Goal: Use online tool/utility: Utilize a website feature to perform a specific function

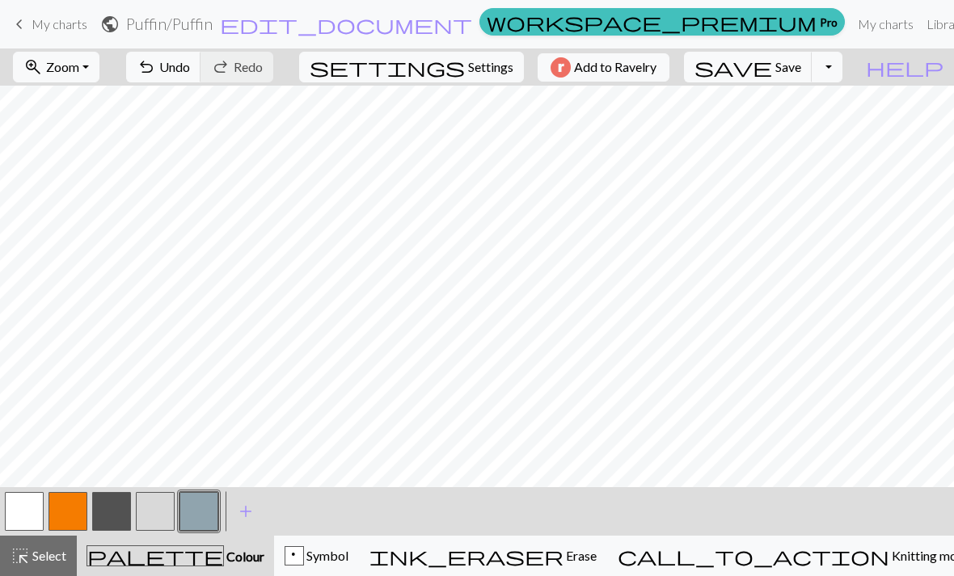
click at [201, 76] on button "undo Undo Undo" at bounding box center [163, 67] width 75 height 31
click at [190, 59] on span "Undo" at bounding box center [174, 66] width 31 height 15
click at [156, 78] on span "undo" at bounding box center [146, 67] width 19 height 23
click at [190, 71] on span "Undo" at bounding box center [174, 66] width 31 height 15
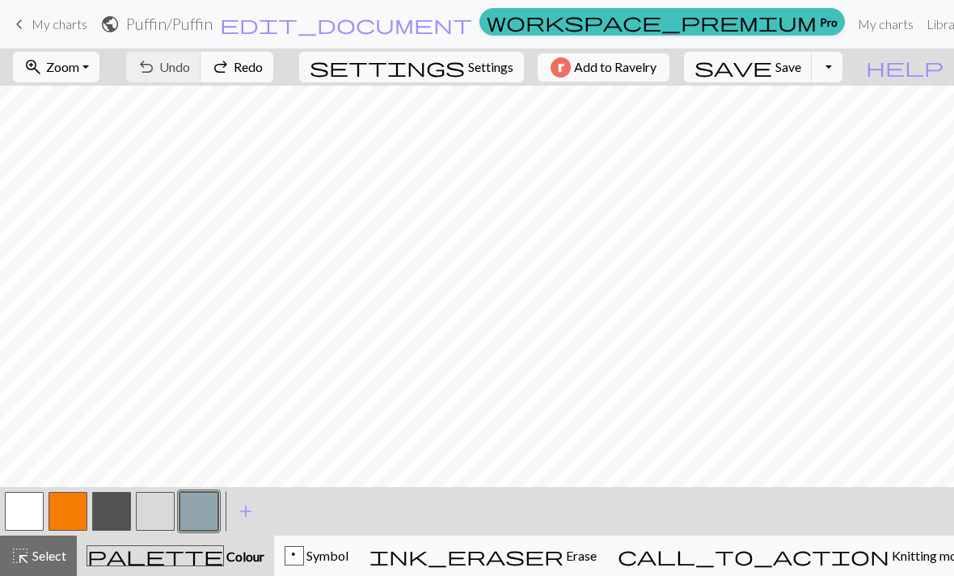
click at [849, 575] on button "call_to_action Knitting mode Knitting mode" at bounding box center [794, 556] width 374 height 40
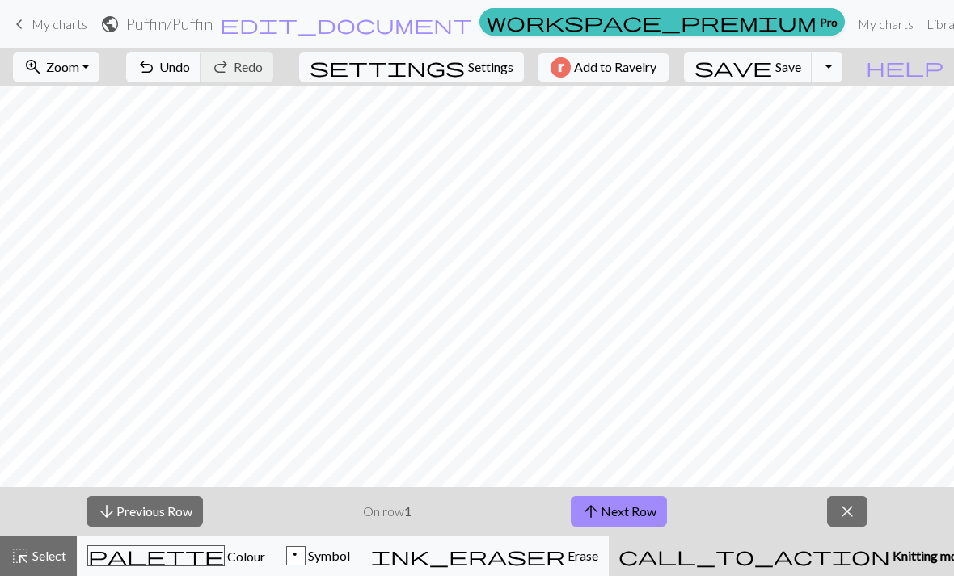
click at [849, 515] on span "close" at bounding box center [846, 511] width 19 height 23
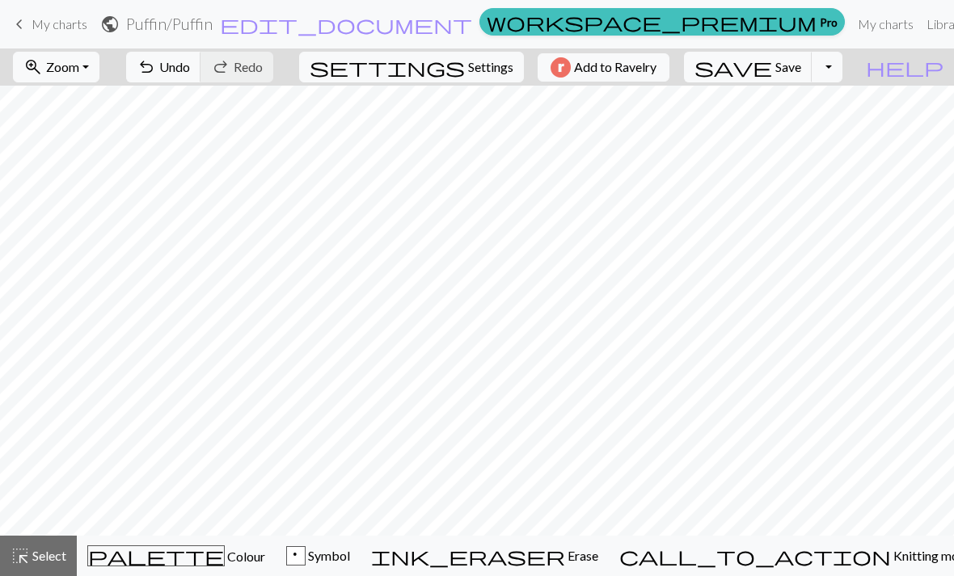
click at [225, 562] on span "Colour" at bounding box center [245, 556] width 40 height 15
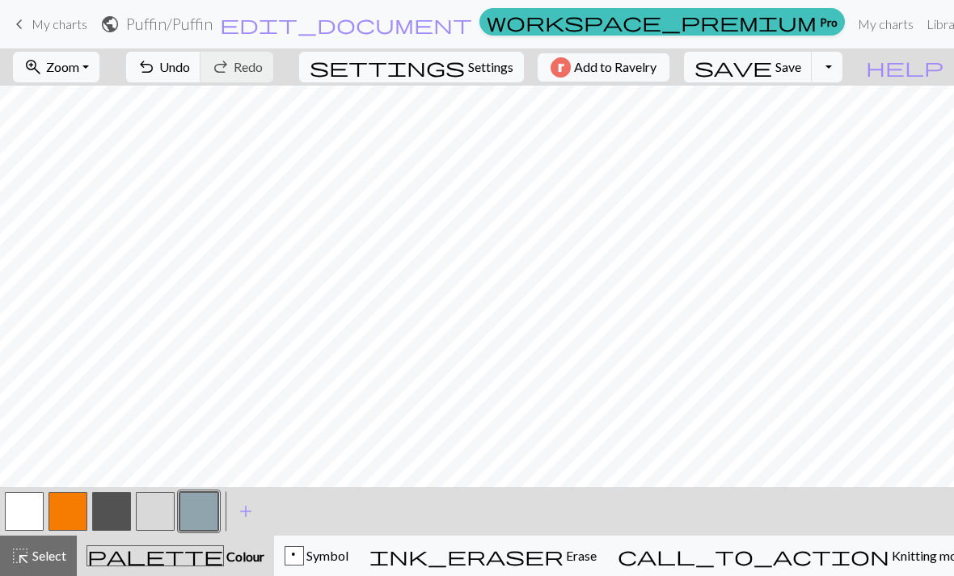
click at [190, 73] on span "Undo" at bounding box center [174, 66] width 31 height 15
click at [60, 560] on span "Select" at bounding box center [48, 555] width 36 height 15
click at [58, 563] on span "Select" at bounding box center [48, 555] width 36 height 15
click at [889, 554] on span "Knitting mode" at bounding box center [930, 555] width 82 height 15
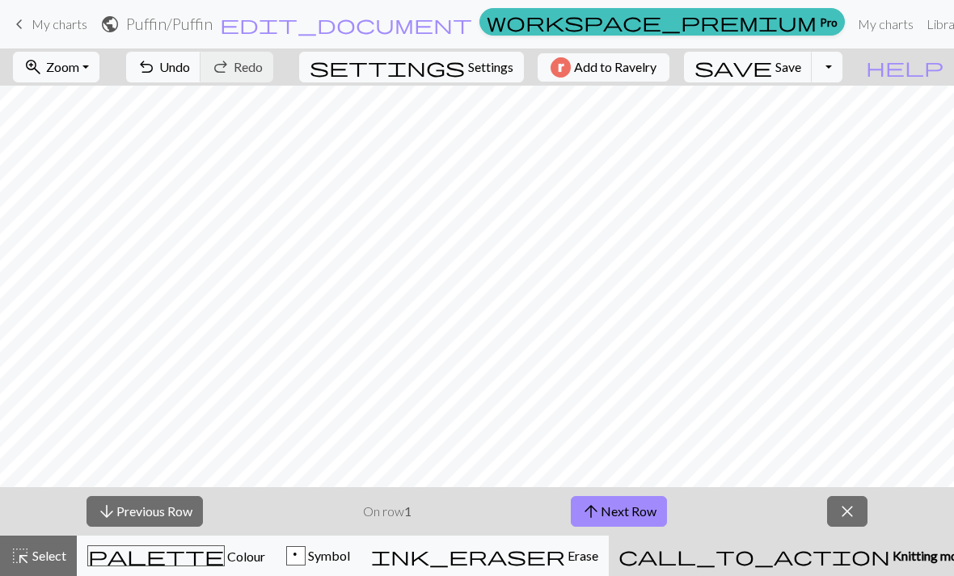
click at [634, 510] on button "arrow_upward Next Row" at bounding box center [619, 511] width 96 height 31
click at [643, 515] on button "arrow_upward Next Row" at bounding box center [619, 511] width 96 height 31
click at [849, 522] on span "close" at bounding box center [846, 511] width 19 height 23
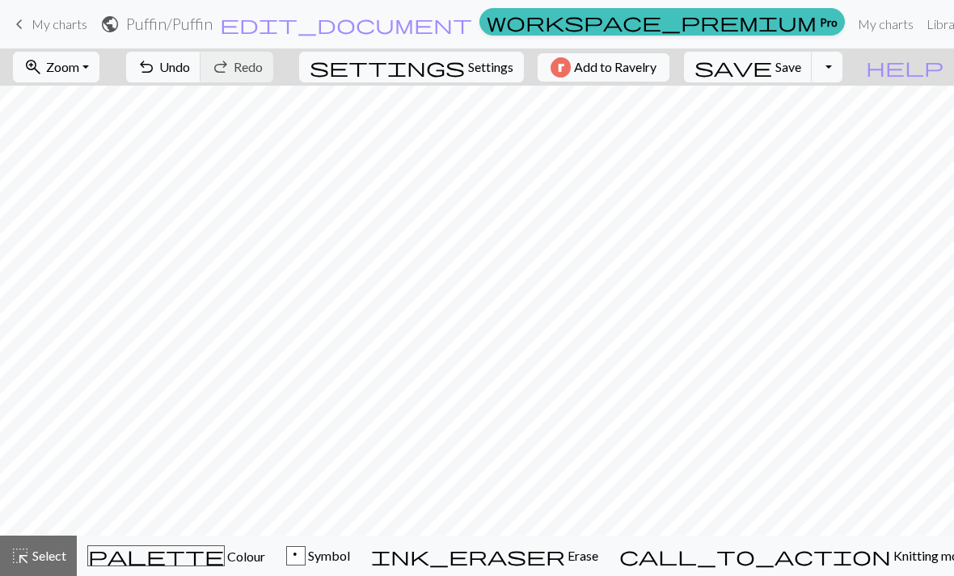
click at [833, 569] on button "call_to_action Knitting mode Knitting mode" at bounding box center [796, 556] width 374 height 40
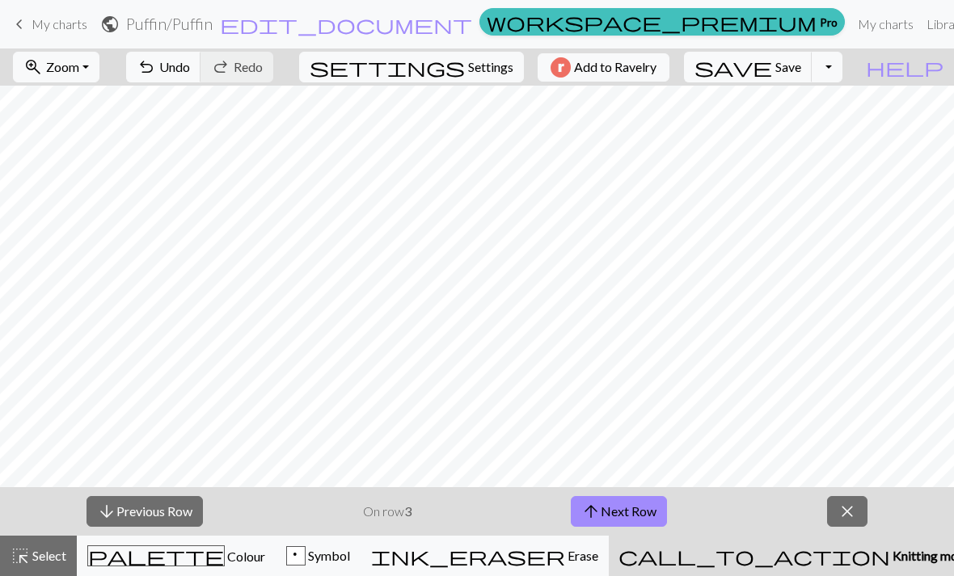
click at [839, 519] on span "close" at bounding box center [846, 511] width 19 height 23
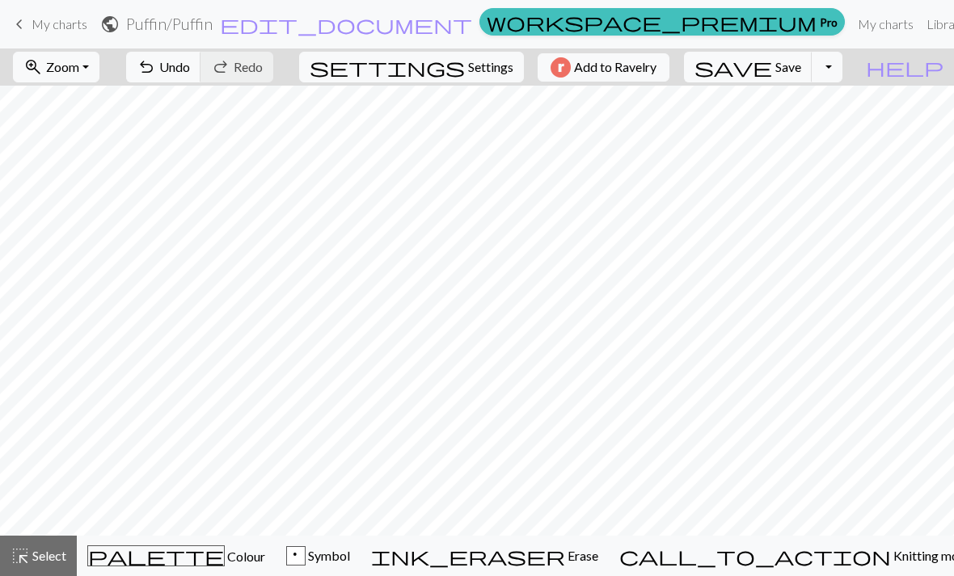
click at [801, 70] on span "Save" at bounding box center [788, 66] width 26 height 15
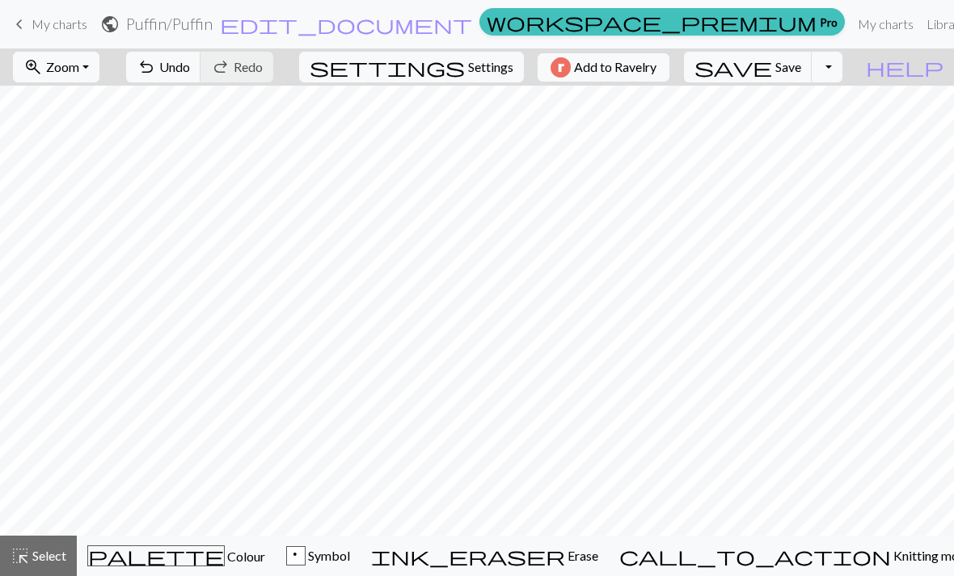
click at [805, 70] on button "save Save Save" at bounding box center [748, 67] width 129 height 31
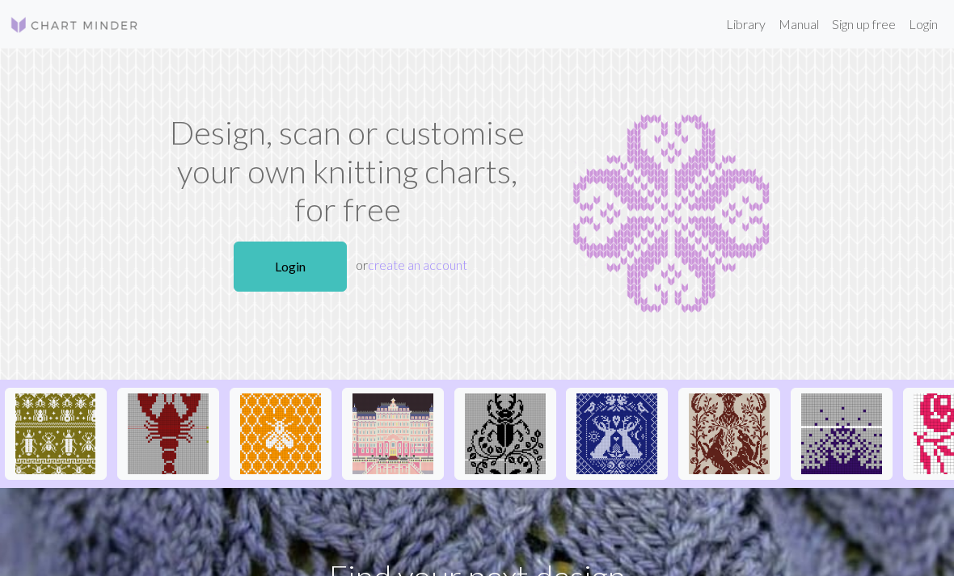
click at [866, 23] on link "Sign up free" at bounding box center [863, 24] width 77 height 32
click at [925, 27] on link "Login" at bounding box center [923, 24] width 42 height 32
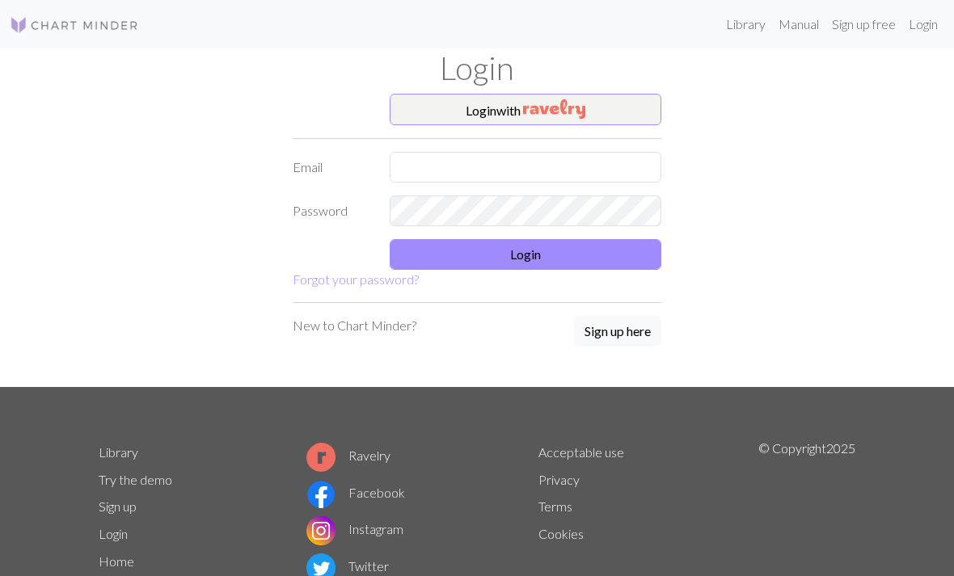
click at [612, 109] on button "Login with" at bounding box center [526, 110] width 272 height 32
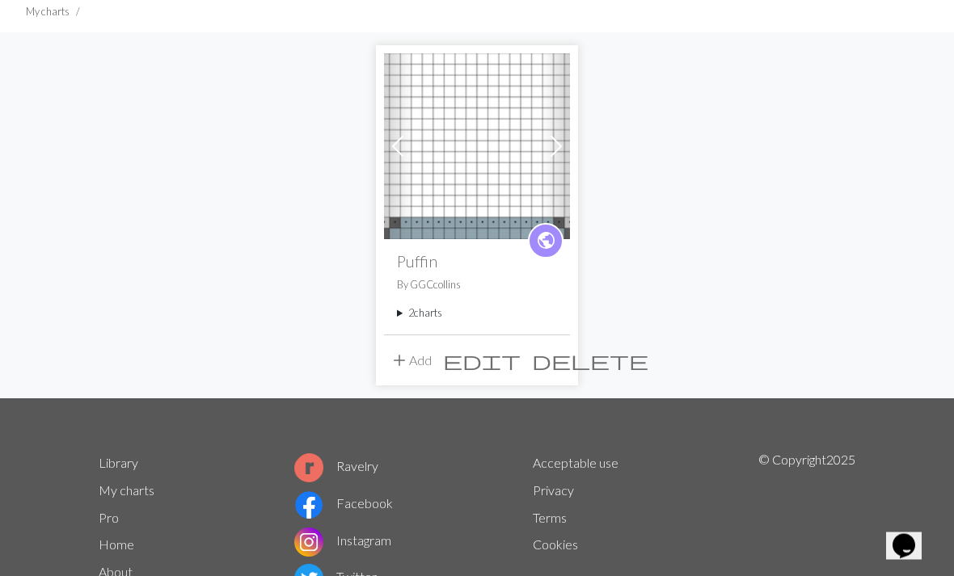
scroll to position [113, 0]
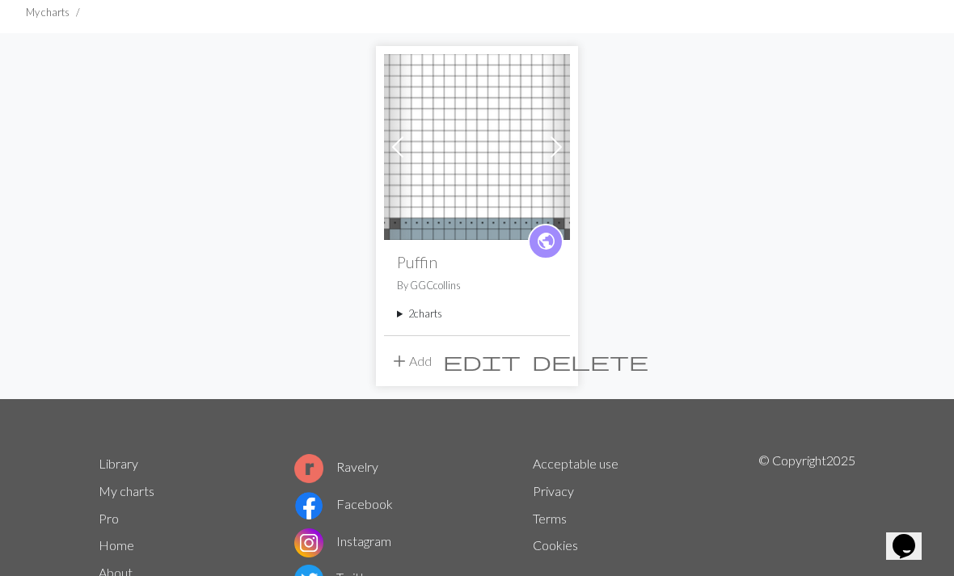
click at [518, 176] on img at bounding box center [477, 147] width 186 height 186
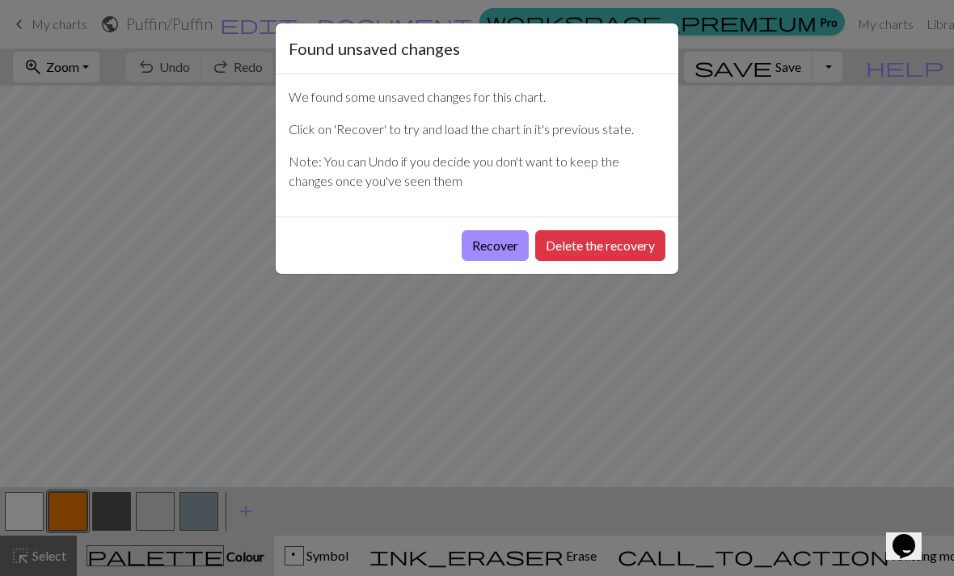
click at [508, 251] on button "Recover" at bounding box center [494, 245] width 67 height 31
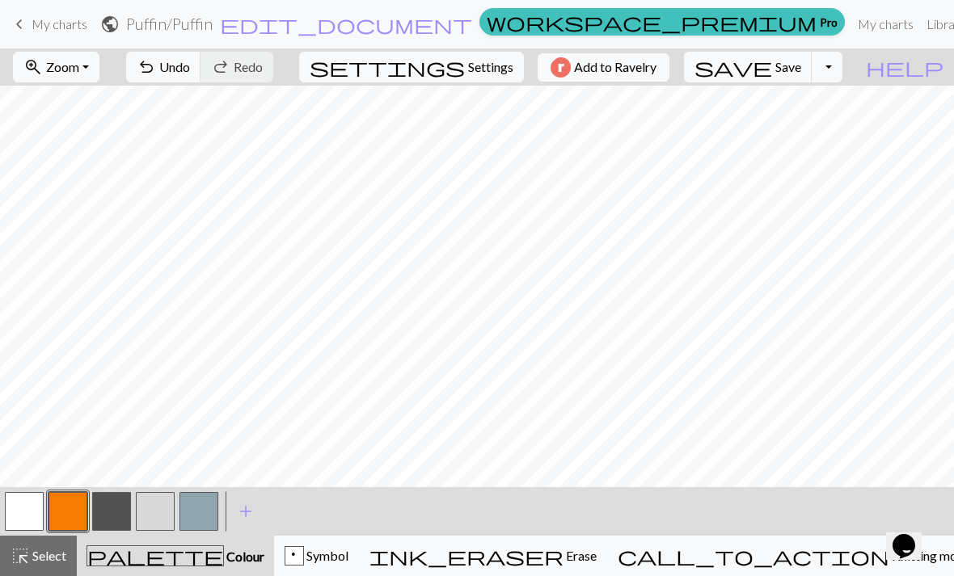
click at [190, 71] on span "Undo" at bounding box center [174, 66] width 31 height 15
click at [201, 76] on button "undo Undo Undo" at bounding box center [163, 67] width 75 height 31
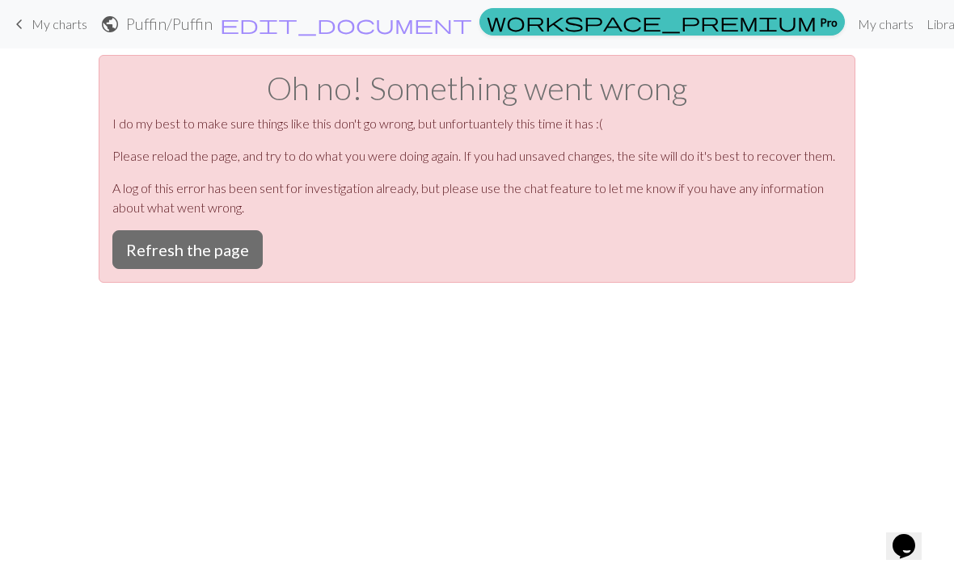
click at [221, 247] on button "Refresh the page" at bounding box center [187, 249] width 150 height 39
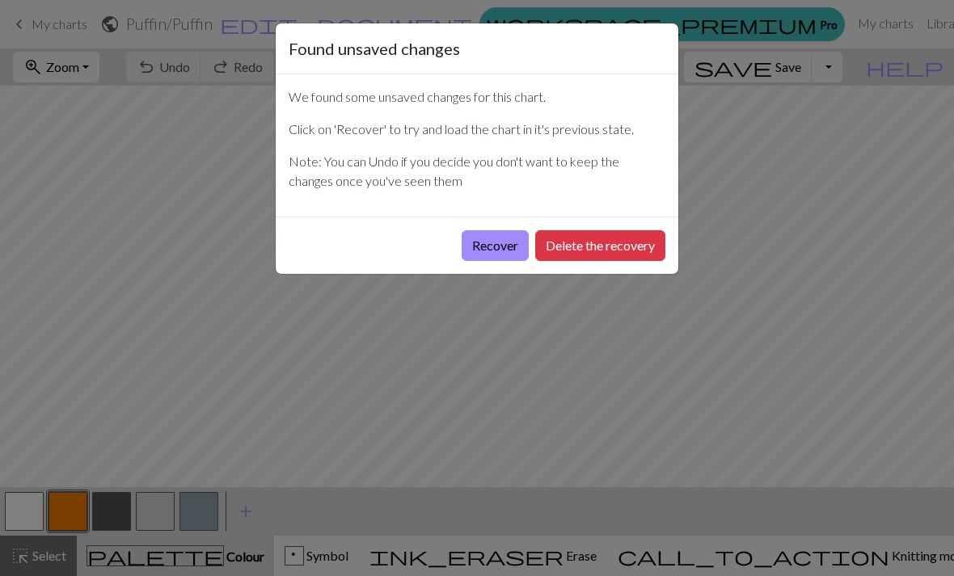
click at [508, 251] on button "Recover" at bounding box center [494, 245] width 67 height 31
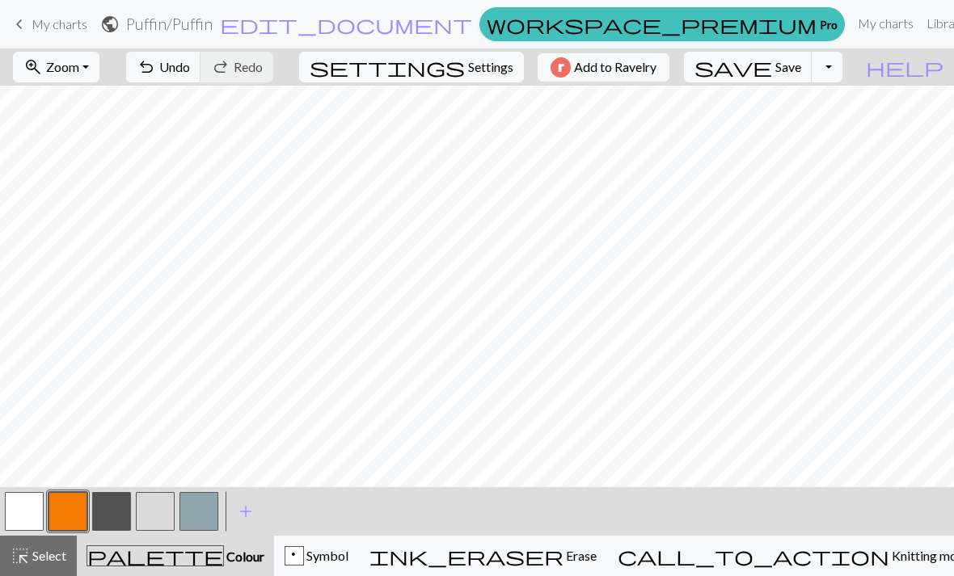
click at [190, 68] on span "Undo" at bounding box center [174, 66] width 31 height 15
click at [941, 70] on span "help" at bounding box center [905, 67] width 78 height 23
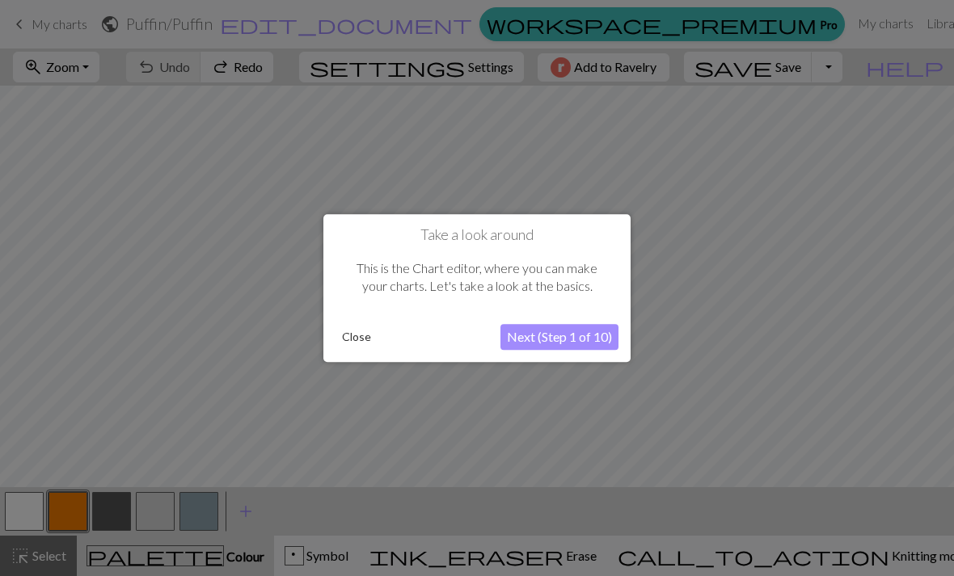
click at [353, 334] on button "Close" at bounding box center [356, 337] width 42 height 24
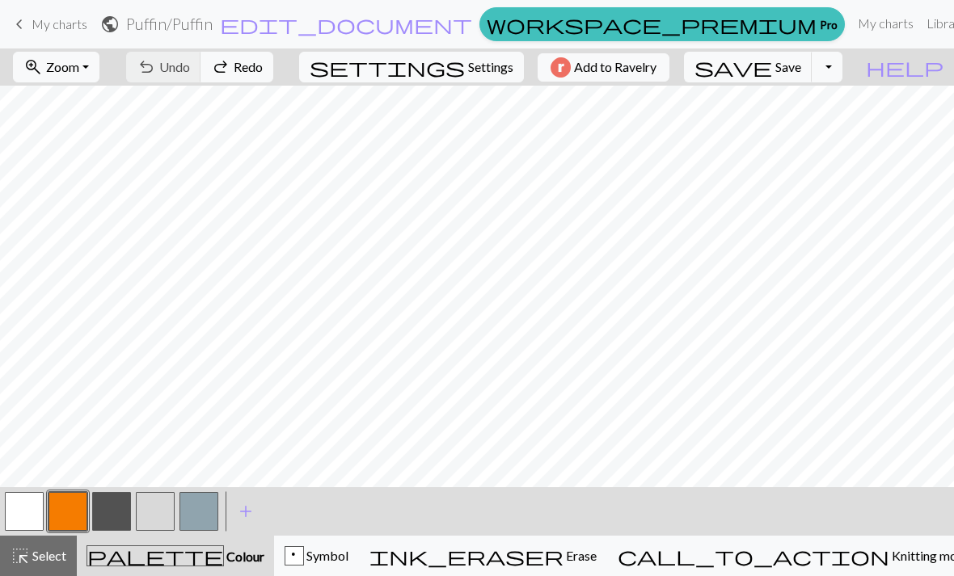
click at [455, 71] on button "settings Settings" at bounding box center [411, 67] width 225 height 31
select select "aran"
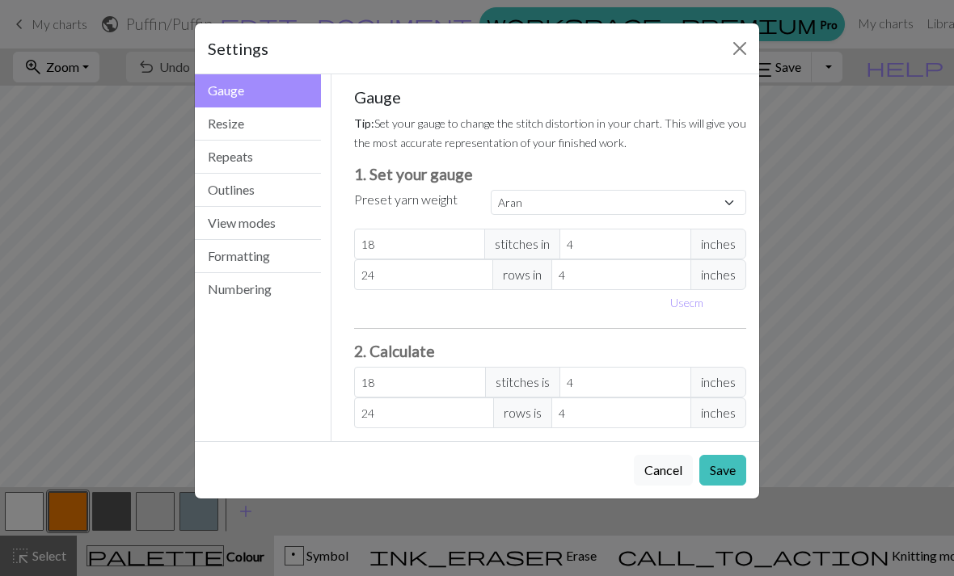
click at [267, 226] on button "View modes" at bounding box center [258, 223] width 126 height 33
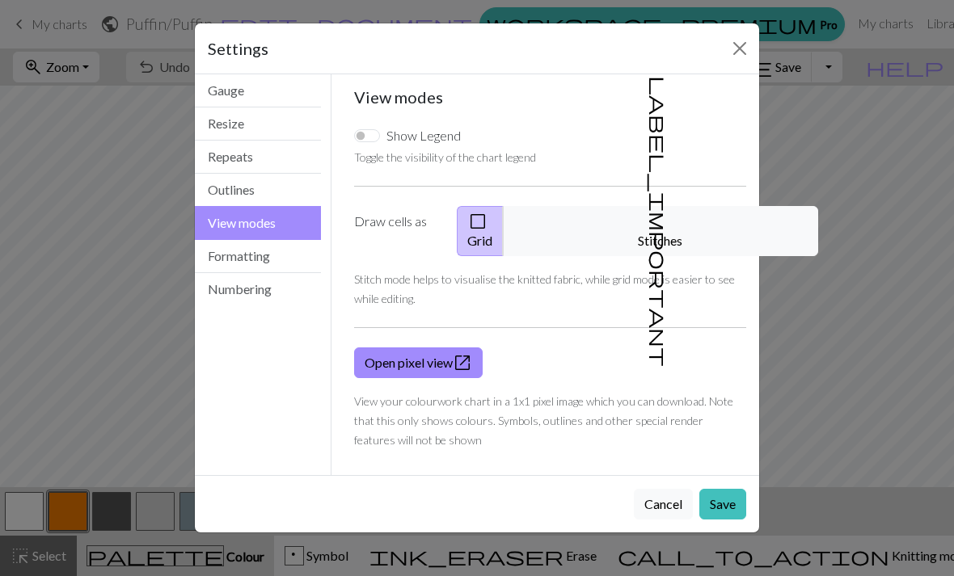
click at [733, 41] on button "Close" at bounding box center [740, 49] width 26 height 26
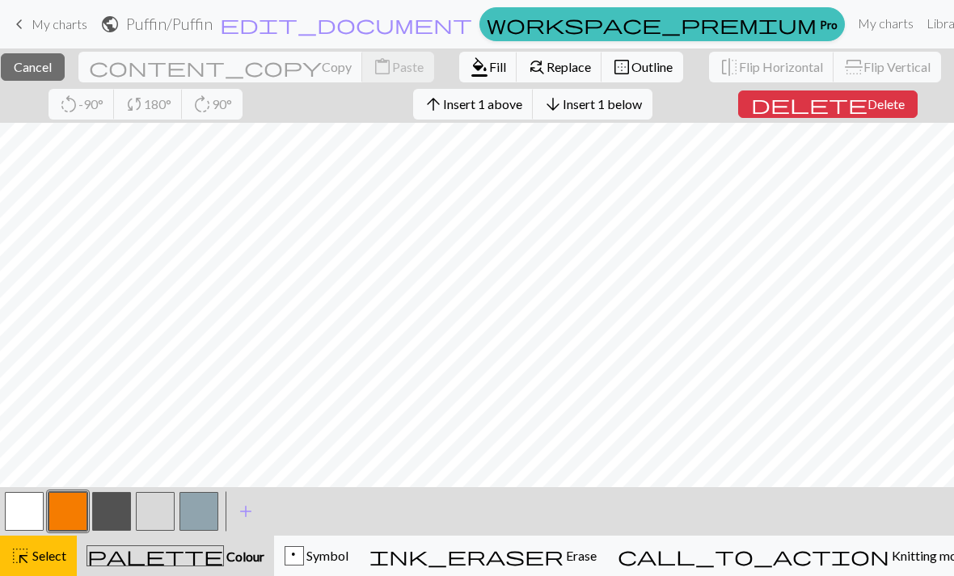
click at [52, 71] on span "Cancel" at bounding box center [33, 66] width 38 height 15
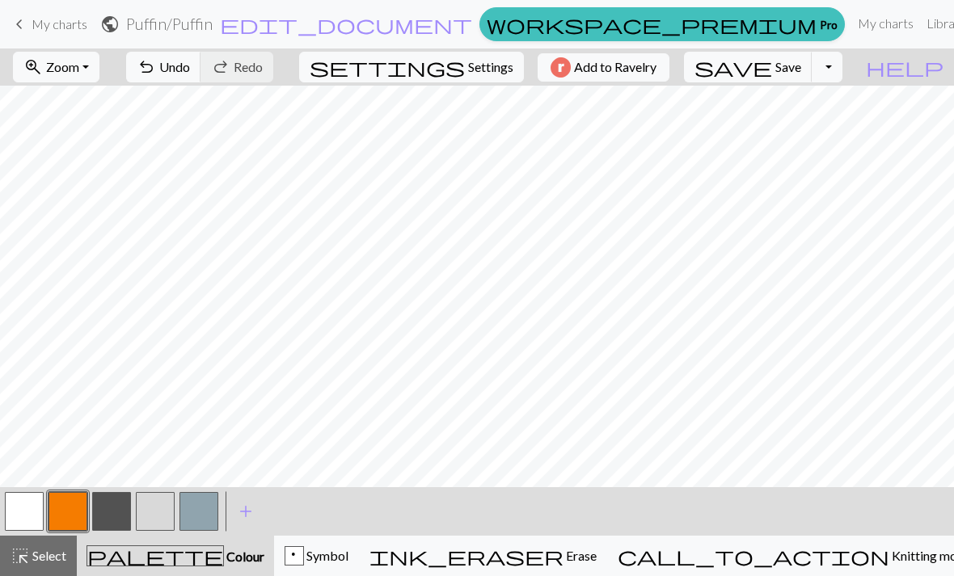
click at [201, 57] on button "undo Undo Undo" at bounding box center [163, 67] width 75 height 31
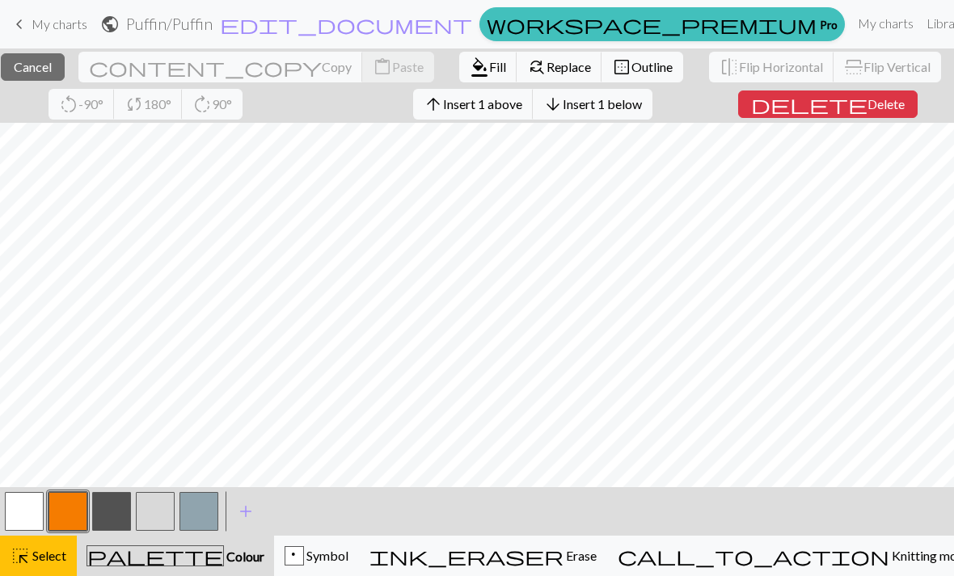
click at [37, 65] on span "Cancel" at bounding box center [33, 66] width 38 height 15
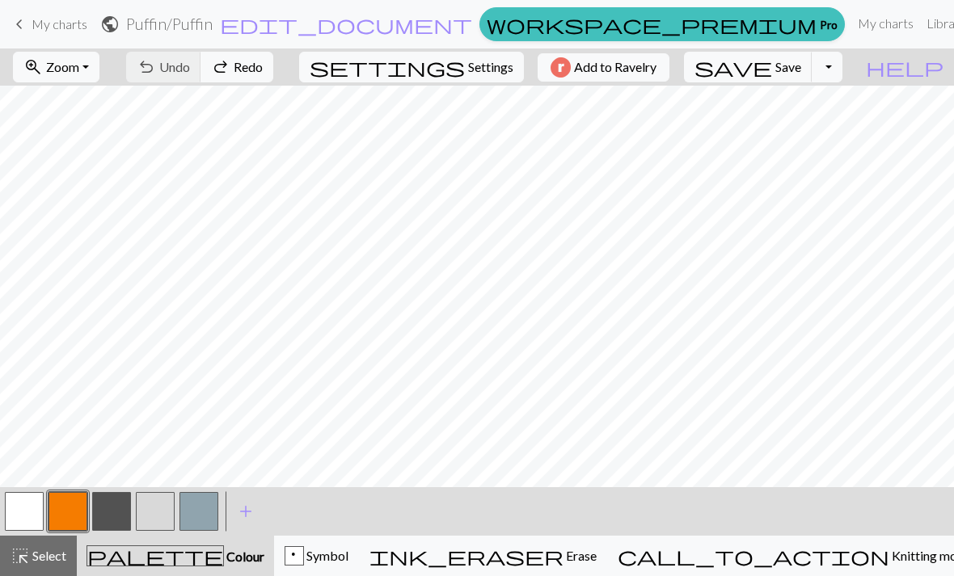
click at [99, 74] on button "zoom_in Zoom Zoom" at bounding box center [56, 67] width 86 height 31
click at [74, 134] on button "Fit width" at bounding box center [78, 129] width 128 height 26
click at [204, 516] on button "button" at bounding box center [198, 511] width 39 height 39
click at [348, 559] on div "p Symbol" at bounding box center [316, 555] width 64 height 19
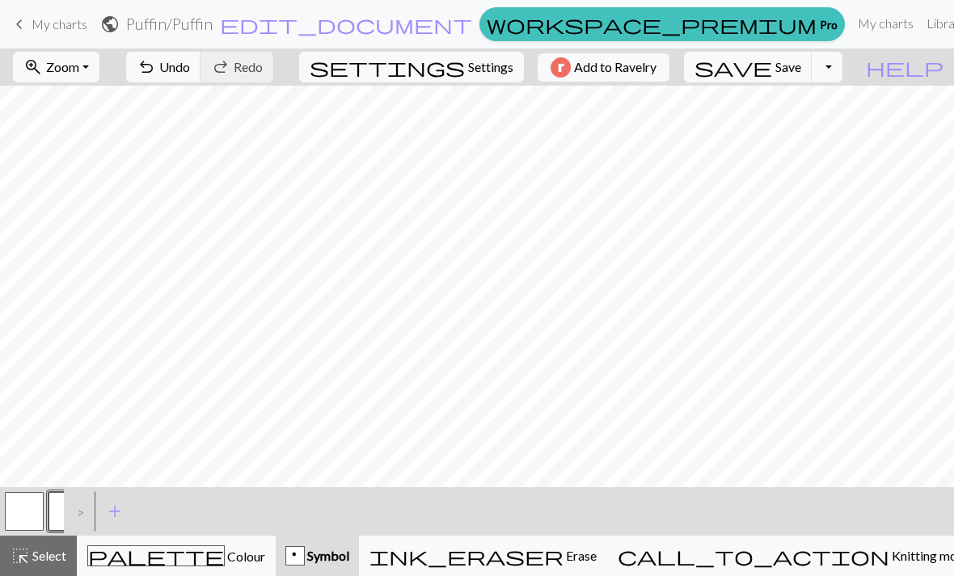
click at [59, 512] on button "p" at bounding box center [67, 511] width 39 height 39
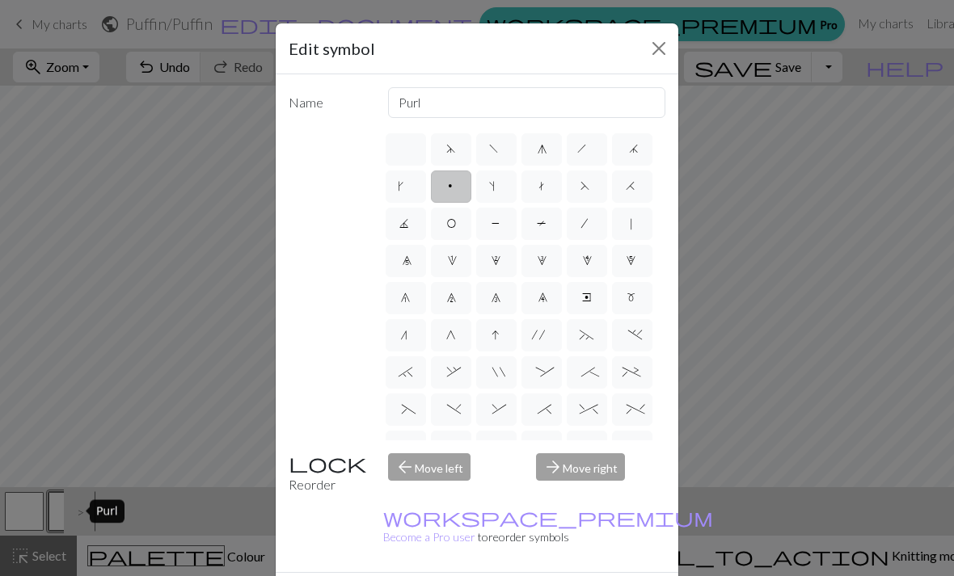
click at [668, 45] on button "Close" at bounding box center [659, 49] width 26 height 26
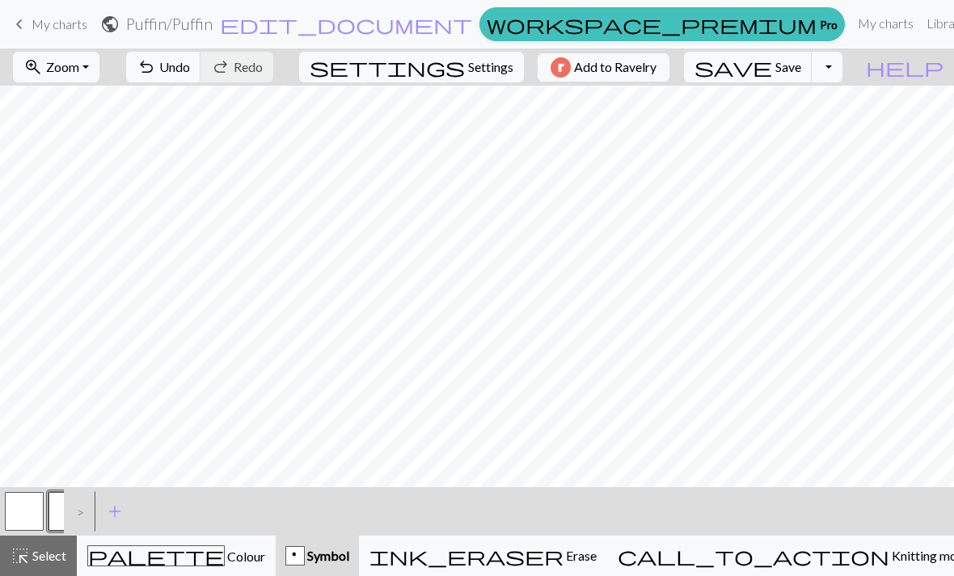
click at [229, 558] on div "palette Colour Colour" at bounding box center [176, 556] width 178 height 21
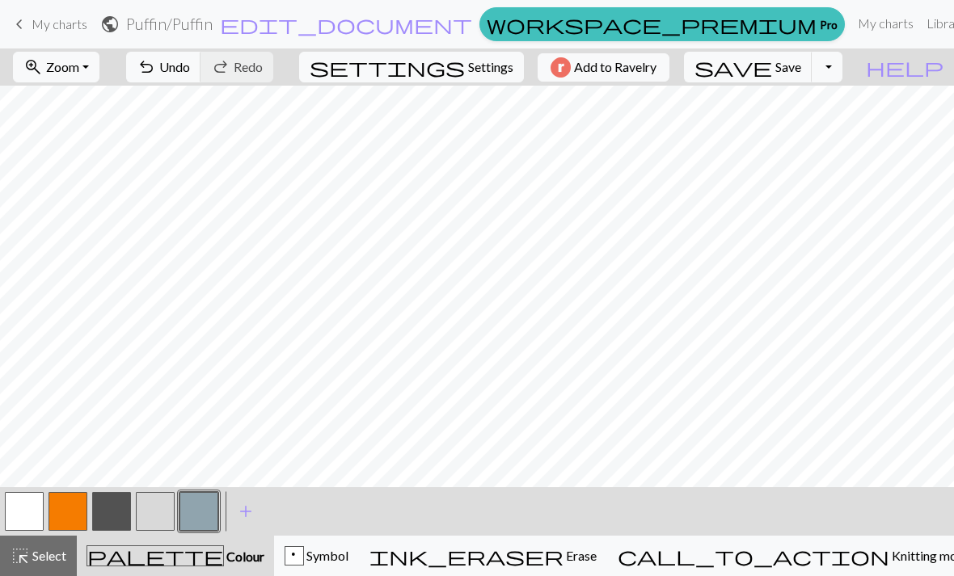
click at [111, 509] on button "button" at bounding box center [111, 511] width 39 height 39
click at [154, 520] on button "button" at bounding box center [155, 511] width 39 height 39
click at [116, 504] on button "button" at bounding box center [111, 511] width 39 height 39
click at [200, 520] on button "button" at bounding box center [198, 511] width 39 height 39
click at [201, 56] on button "undo Undo Undo" at bounding box center [163, 67] width 75 height 31
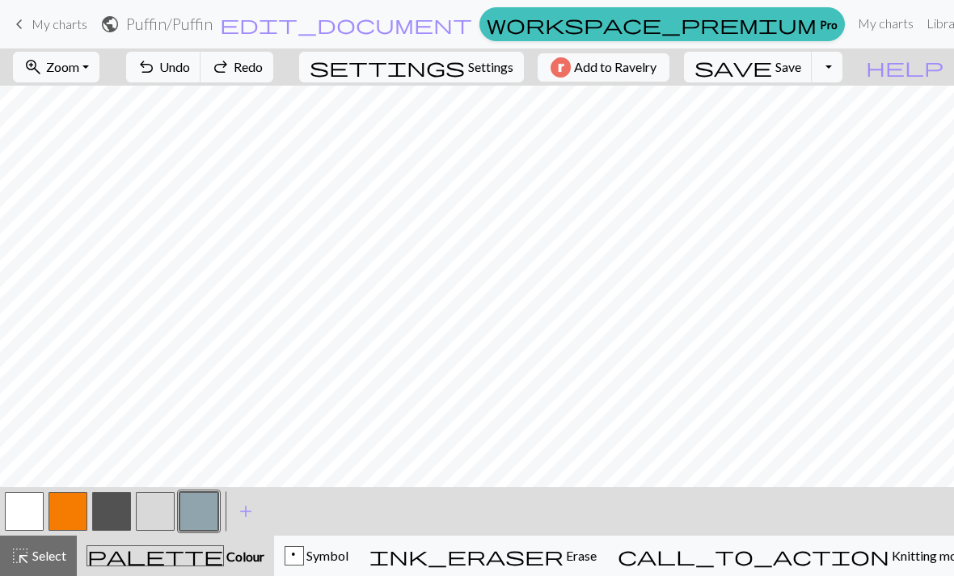
click at [116, 516] on button "button" at bounding box center [111, 511] width 39 height 39
click at [164, 514] on button "button" at bounding box center [155, 511] width 39 height 39
click at [126, 514] on button "button" at bounding box center [111, 511] width 39 height 39
click at [190, 74] on span "Undo" at bounding box center [174, 66] width 31 height 15
click at [158, 509] on button "button" at bounding box center [155, 511] width 39 height 39
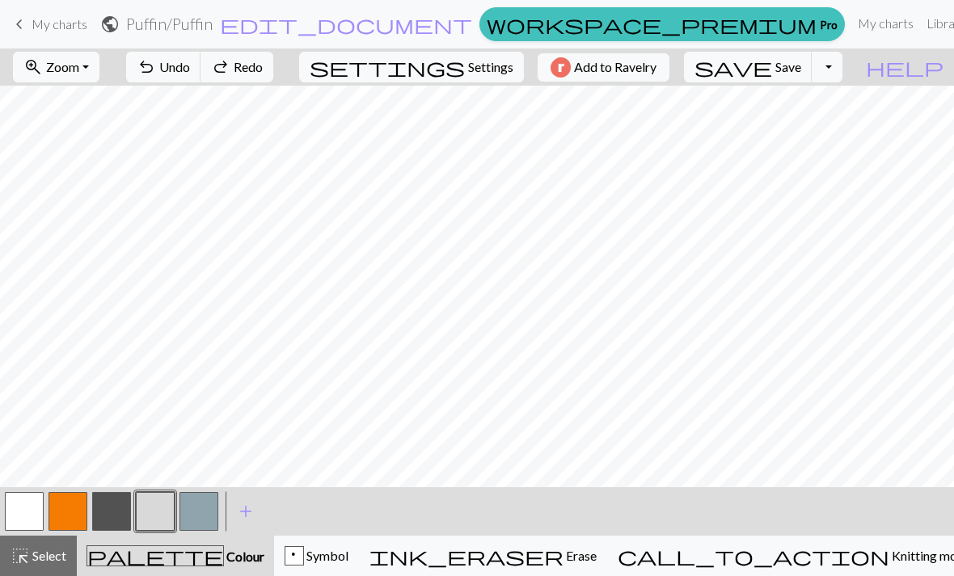
click at [209, 514] on button "button" at bounding box center [198, 511] width 39 height 39
click at [348, 558] on span "Symbol" at bounding box center [326, 555] width 44 height 15
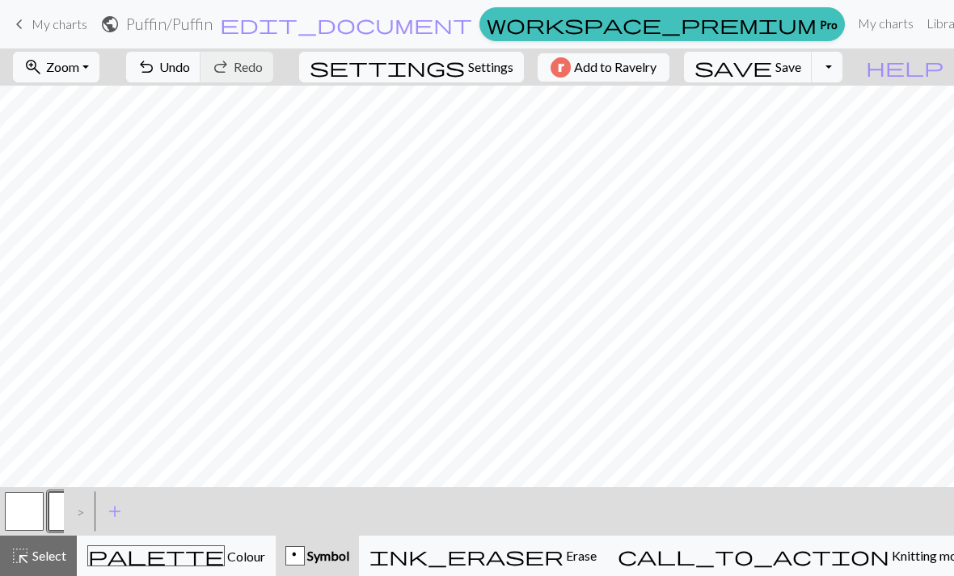
click at [60, 507] on button "p" at bounding box center [67, 511] width 39 height 39
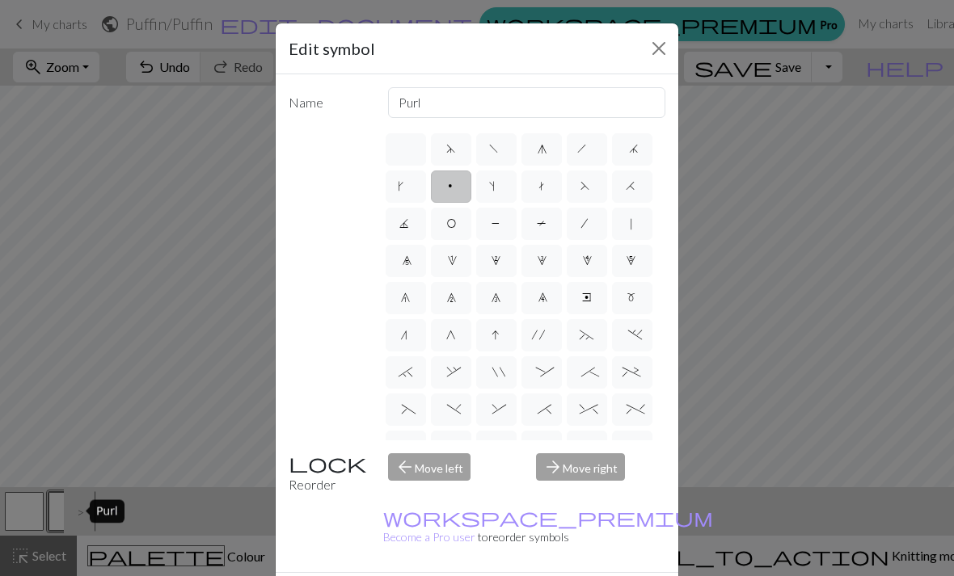
click at [655, 55] on button "Close" at bounding box center [659, 49] width 26 height 26
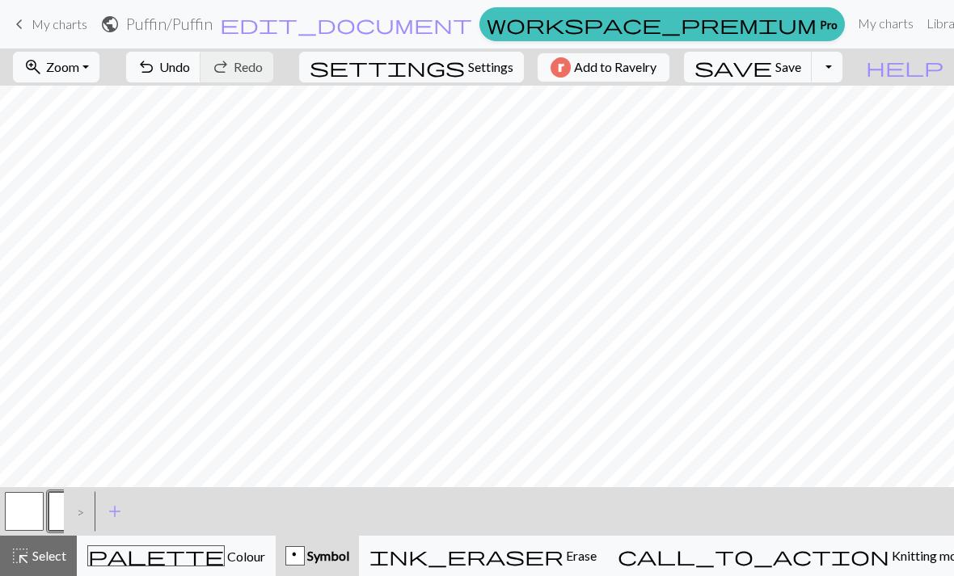
click at [596, 563] on span "Erase" at bounding box center [579, 555] width 33 height 15
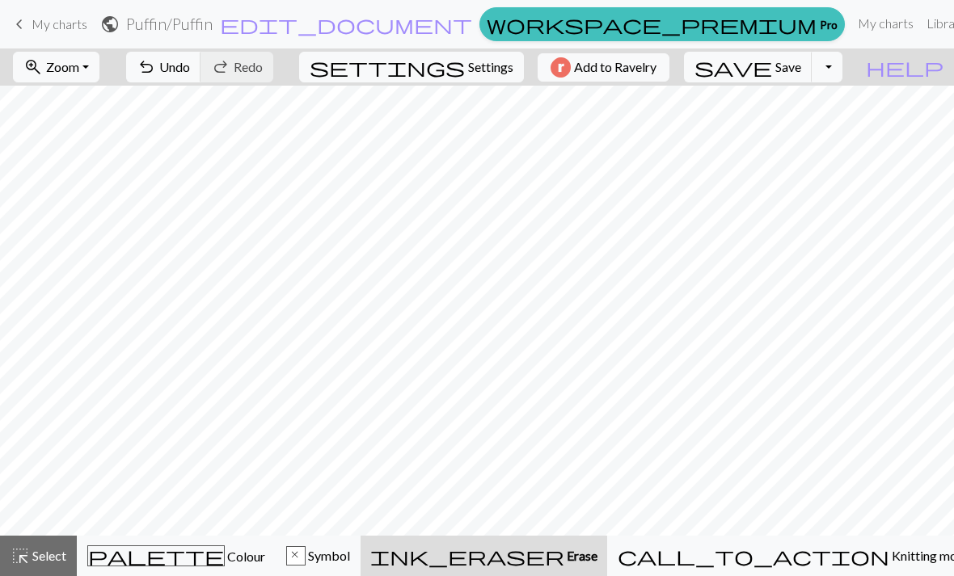
click at [190, 72] on span "Undo" at bounding box center [174, 66] width 31 height 15
click at [156, 78] on span "undo" at bounding box center [146, 67] width 19 height 23
click at [201, 81] on button "undo Undo Undo" at bounding box center [163, 67] width 75 height 31
click at [350, 563] on span "Symbol" at bounding box center [327, 555] width 44 height 15
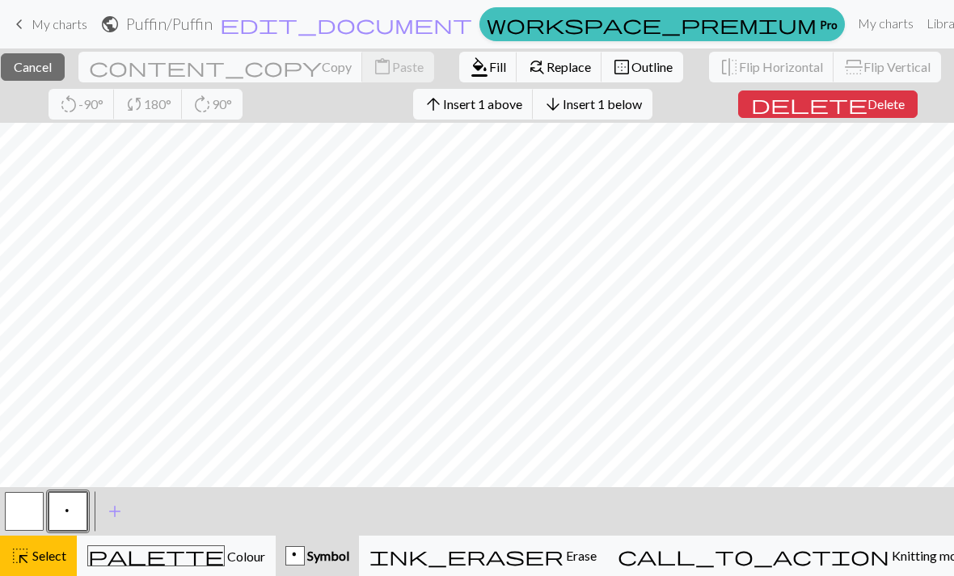
click at [70, 520] on button "p" at bounding box center [67, 511] width 39 height 39
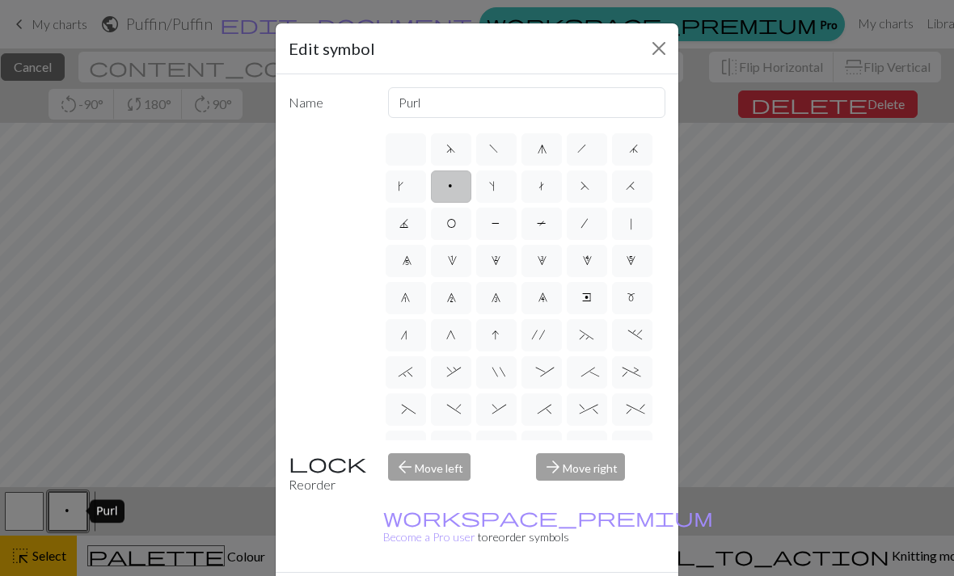
click at [450, 192] on span "p" at bounding box center [451, 188] width 10 height 16
click at [450, 187] on input "p" at bounding box center [451, 181] width 11 height 11
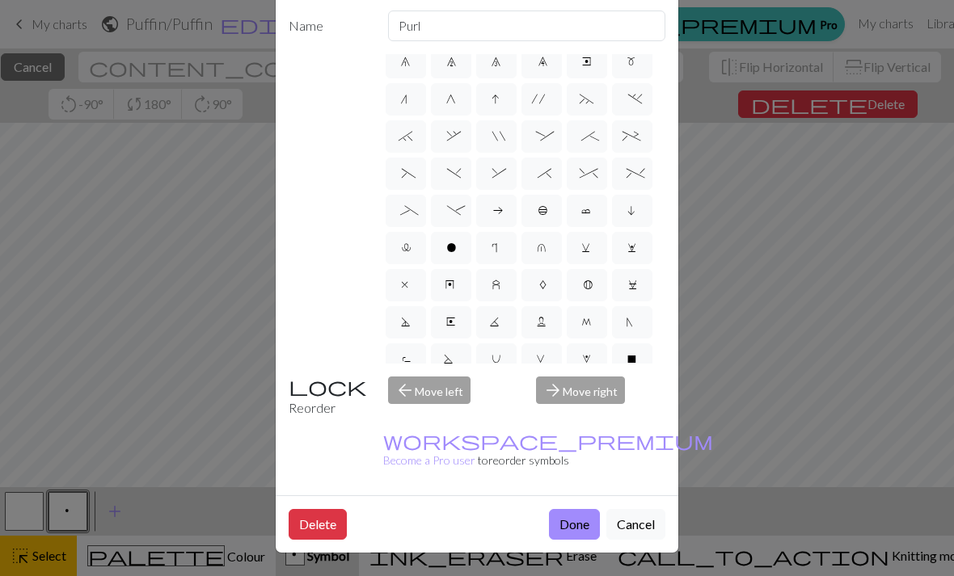
scroll to position [95, 0]
click at [564, 529] on button "Done" at bounding box center [574, 524] width 51 height 31
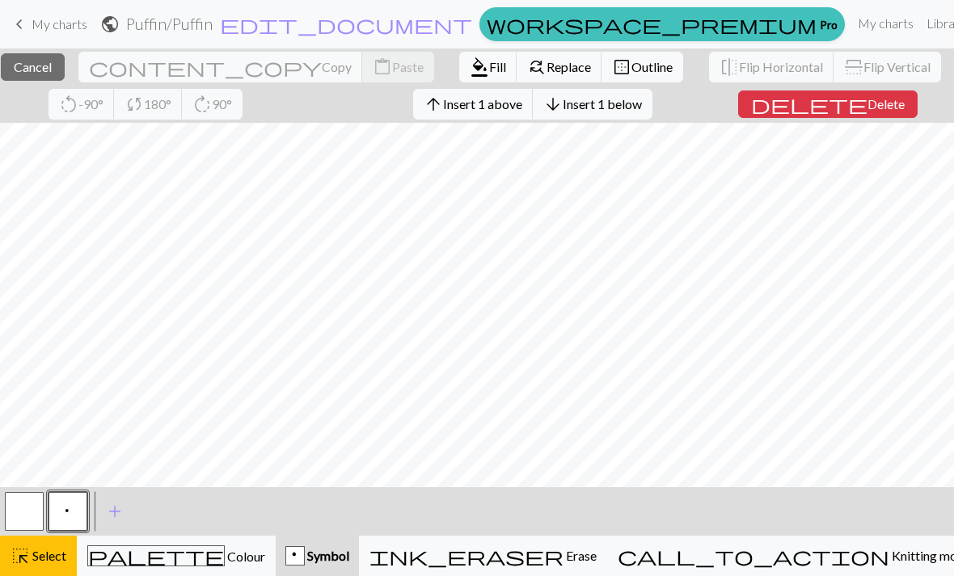
click at [70, 522] on button "p" at bounding box center [67, 511] width 39 height 39
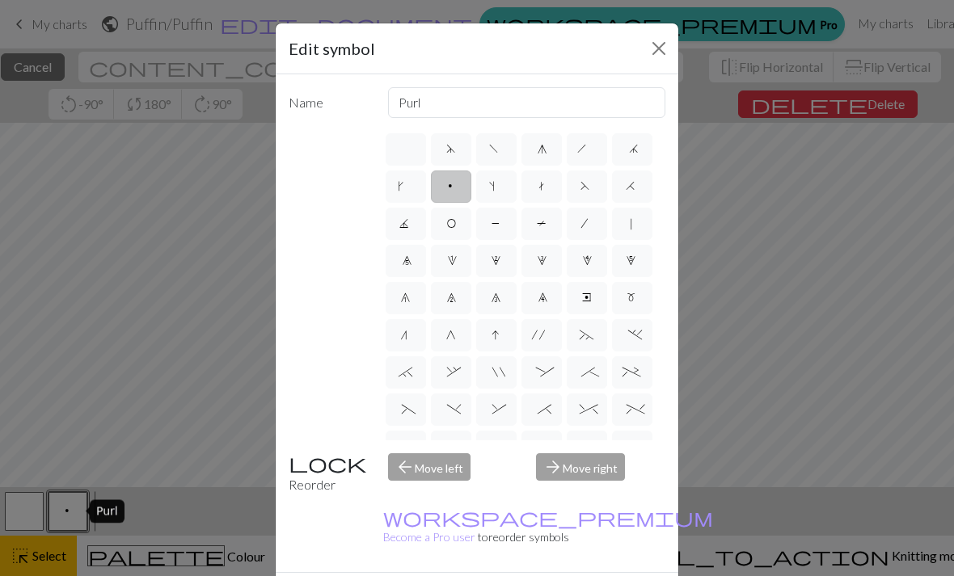
click at [643, 66] on div "Edit symbol" at bounding box center [477, 48] width 402 height 51
click at [651, 36] on button "Close" at bounding box center [659, 49] width 26 height 26
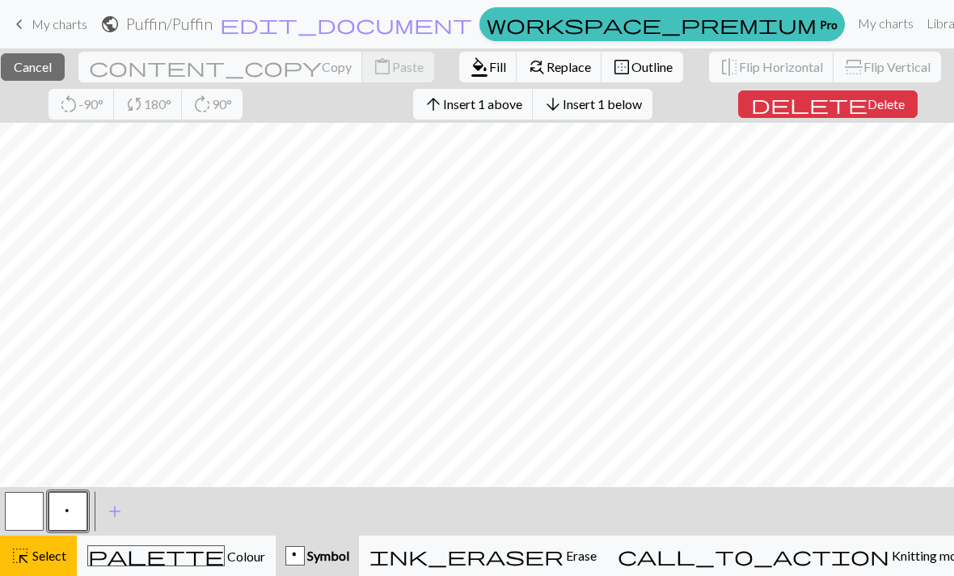
click at [349, 554] on span "Symbol" at bounding box center [327, 555] width 44 height 15
click at [69, 514] on span "p" at bounding box center [68, 513] width 10 height 16
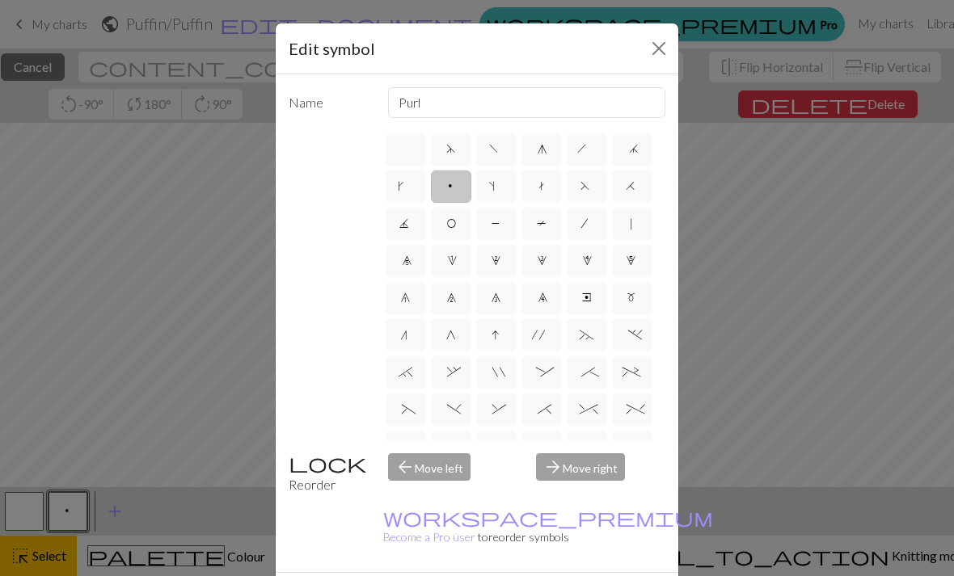
click at [640, 45] on div "Edit symbol" at bounding box center [477, 48] width 402 height 51
click at [639, 59] on div "Edit symbol" at bounding box center [477, 48] width 402 height 51
click at [655, 53] on button "Close" at bounding box center [659, 49] width 26 height 26
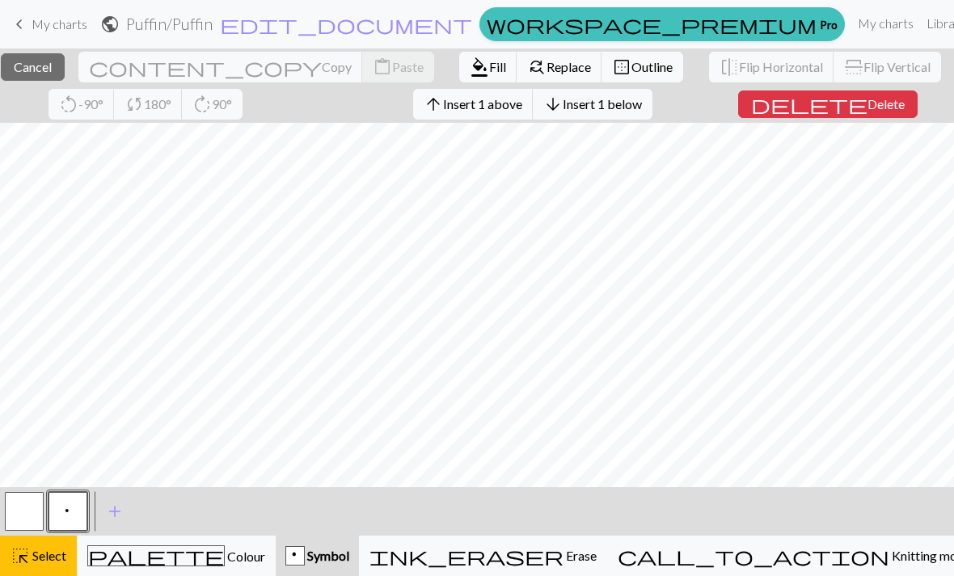
click at [32, 549] on span "Select" at bounding box center [48, 555] width 36 height 15
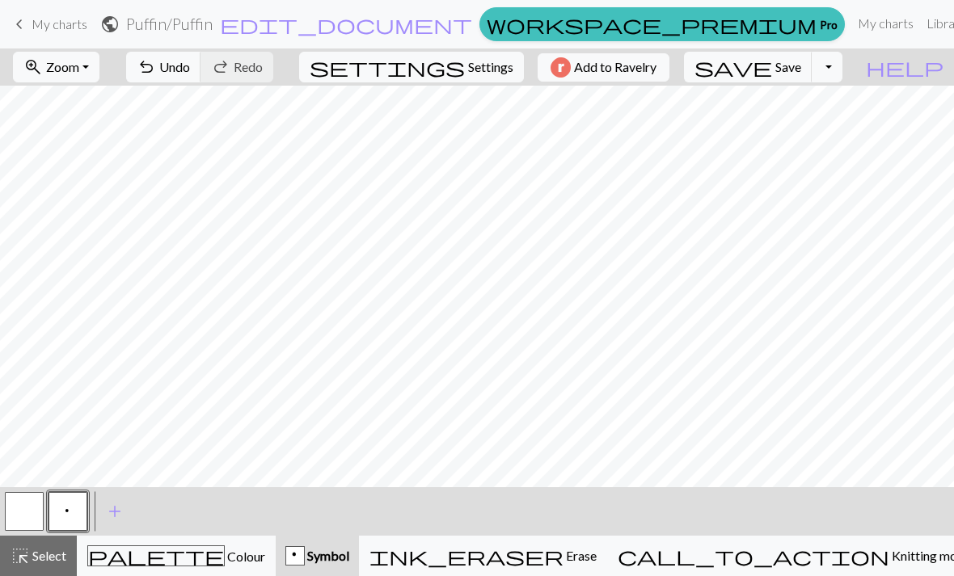
click at [74, 508] on button "p" at bounding box center [67, 511] width 39 height 39
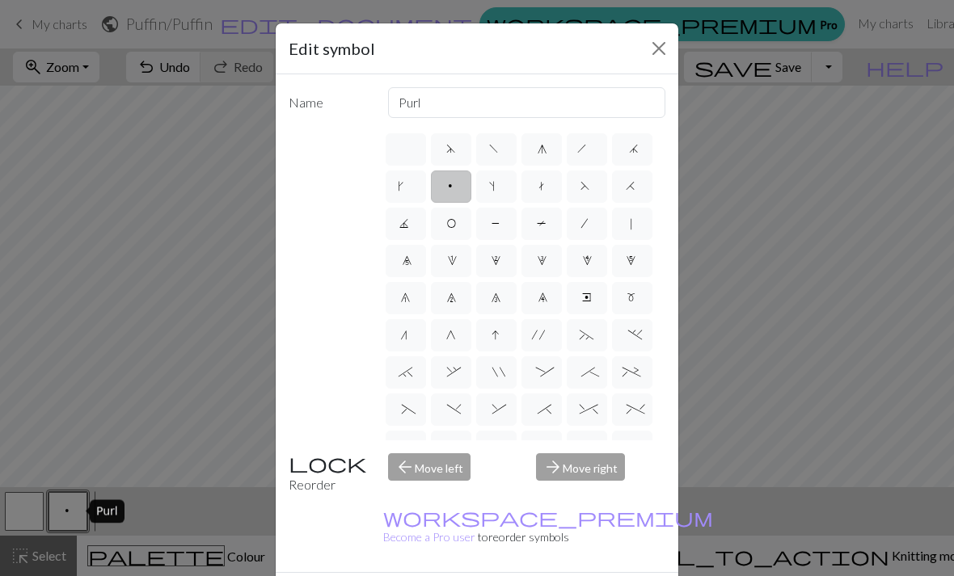
click at [651, 48] on button "Close" at bounding box center [659, 49] width 26 height 26
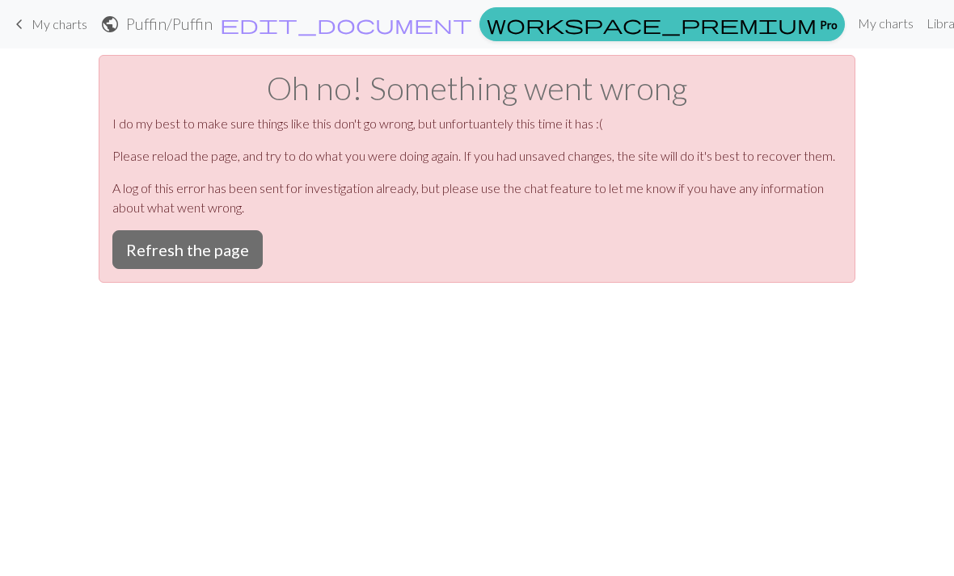
click at [238, 234] on button "Refresh the page" at bounding box center [187, 249] width 150 height 39
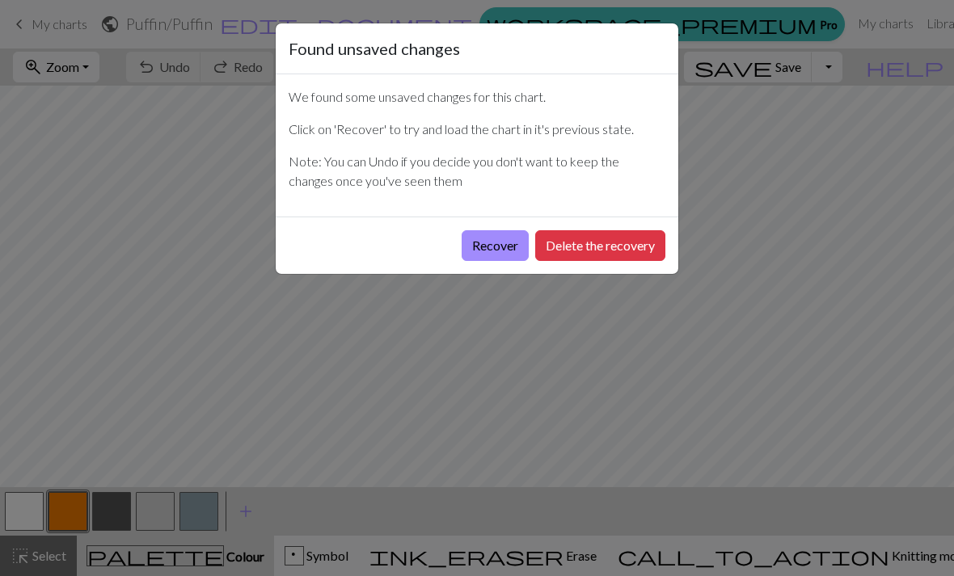
click at [481, 246] on button "Recover" at bounding box center [494, 245] width 67 height 31
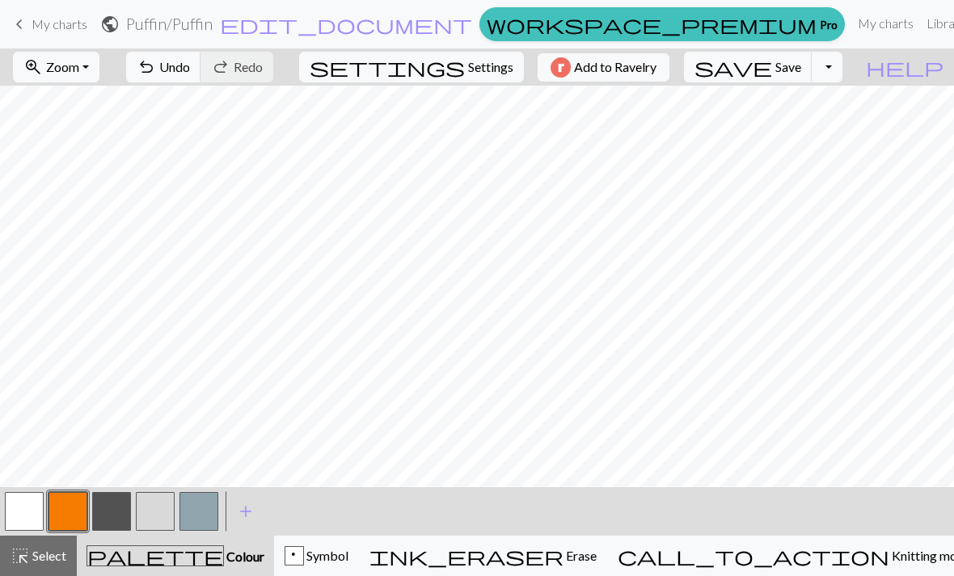
click at [190, 70] on span "Undo" at bounding box center [174, 66] width 31 height 15
click at [801, 73] on span "Save" at bounding box center [788, 66] width 26 height 15
click at [801, 68] on span "Save" at bounding box center [788, 66] width 26 height 15
click at [806, 73] on button "save Save Save" at bounding box center [748, 67] width 129 height 31
click at [348, 553] on span "Symbol" at bounding box center [326, 555] width 44 height 15
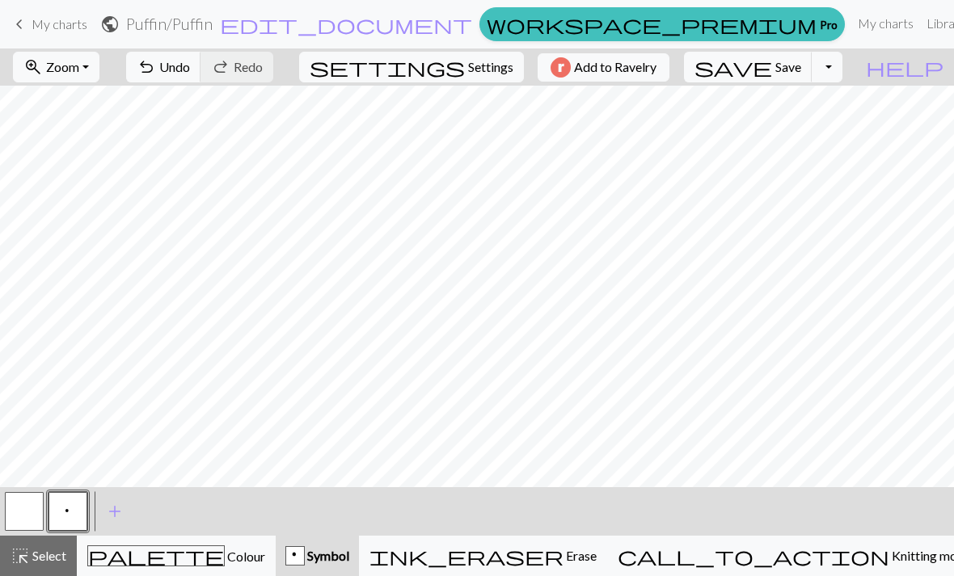
click at [201, 75] on button "undo Undo Undo" at bounding box center [163, 67] width 75 height 31
click at [596, 564] on div "ink_eraser Erase Erase" at bounding box center [482, 555] width 227 height 19
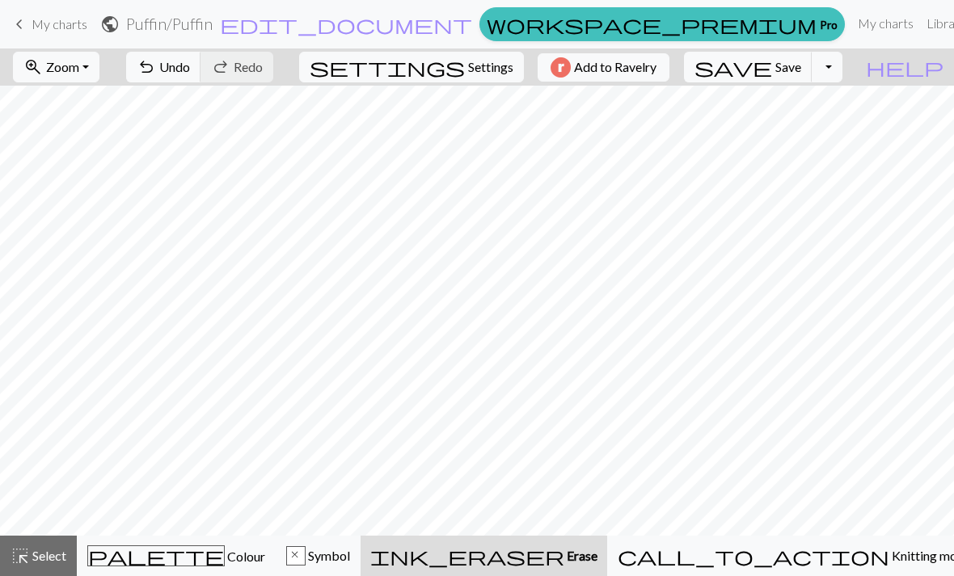
click at [350, 562] on span "Symbol" at bounding box center [327, 555] width 44 height 15
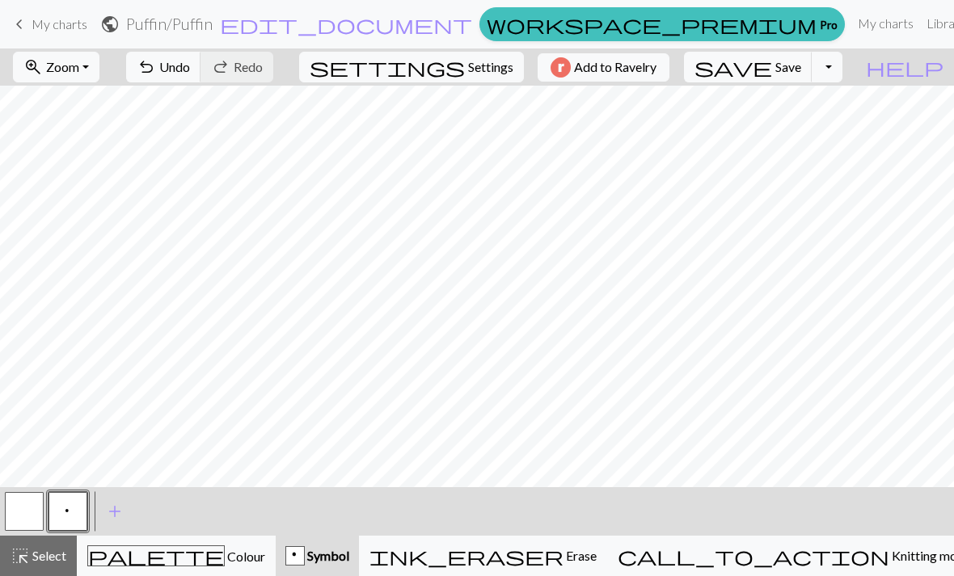
click at [801, 74] on span "Save" at bounding box center [788, 66] width 26 height 15
click at [596, 564] on div "ink_eraser Erase Erase" at bounding box center [482, 555] width 227 height 19
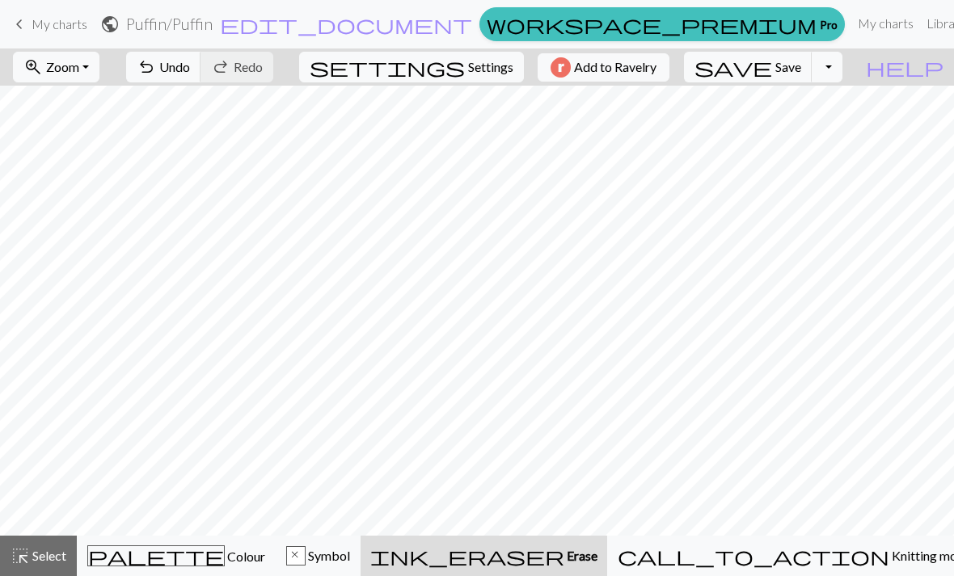
click at [190, 72] on span "Undo" at bounding box center [174, 66] width 31 height 15
click at [201, 82] on button "undo Undo Undo" at bounding box center [163, 67] width 75 height 31
click at [201, 78] on button "undo Undo Undo" at bounding box center [163, 67] width 75 height 31
click at [201, 80] on button "undo Undo Undo" at bounding box center [163, 67] width 75 height 31
click at [350, 556] on span "Symbol" at bounding box center [327, 555] width 44 height 15
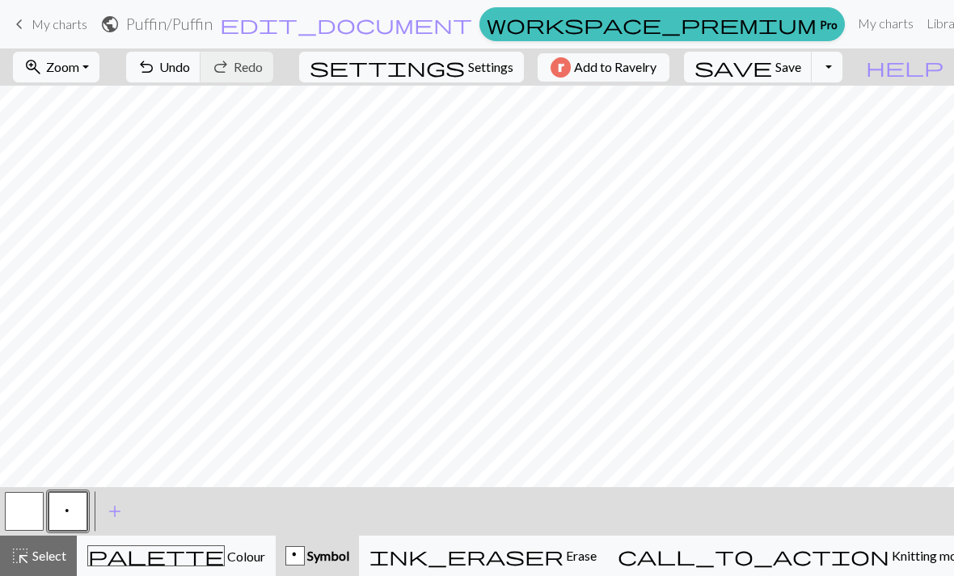
click at [596, 555] on span "Erase" at bounding box center [579, 555] width 33 height 15
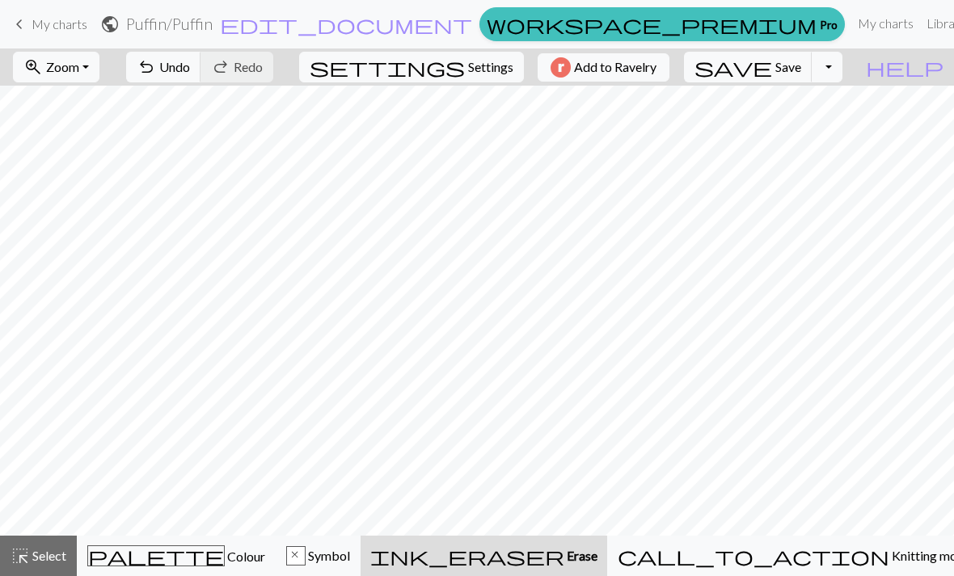
click at [285, 75] on div "undo Undo Undo redo Redo Redo" at bounding box center [199, 66] width 171 height 37
click at [285, 77] on div "undo Undo Undo redo Redo Redo" at bounding box center [199, 66] width 171 height 37
click at [350, 555] on span "Symbol" at bounding box center [327, 555] width 44 height 15
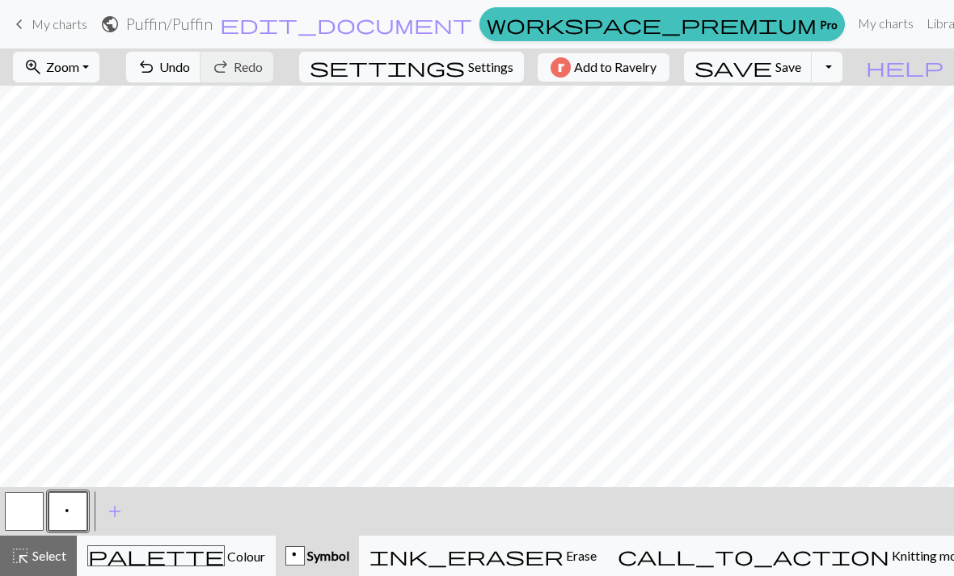
click at [285, 78] on div "undo Undo Undo redo Redo Redo" at bounding box center [199, 66] width 171 height 37
click at [285, 74] on div "undo Undo Undo redo Redo Redo" at bounding box center [199, 66] width 171 height 37
click at [285, 78] on div "undo Undo Undo redo Redo Redo" at bounding box center [199, 66] width 171 height 37
click at [285, 74] on div "undo Undo Undo redo Redo Redo" at bounding box center [199, 66] width 171 height 37
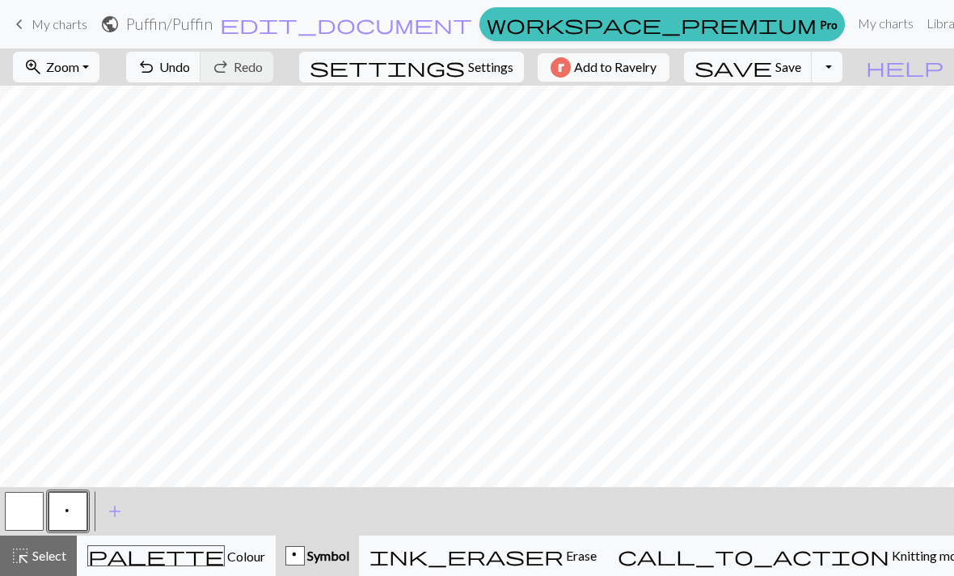
click at [190, 74] on span "Undo" at bounding box center [174, 66] width 31 height 15
click at [349, 551] on span "Symbol" at bounding box center [327, 555] width 44 height 15
click at [25, 515] on button "button" at bounding box center [24, 511] width 39 height 39
click at [225, 558] on span "Colour" at bounding box center [245, 556] width 40 height 15
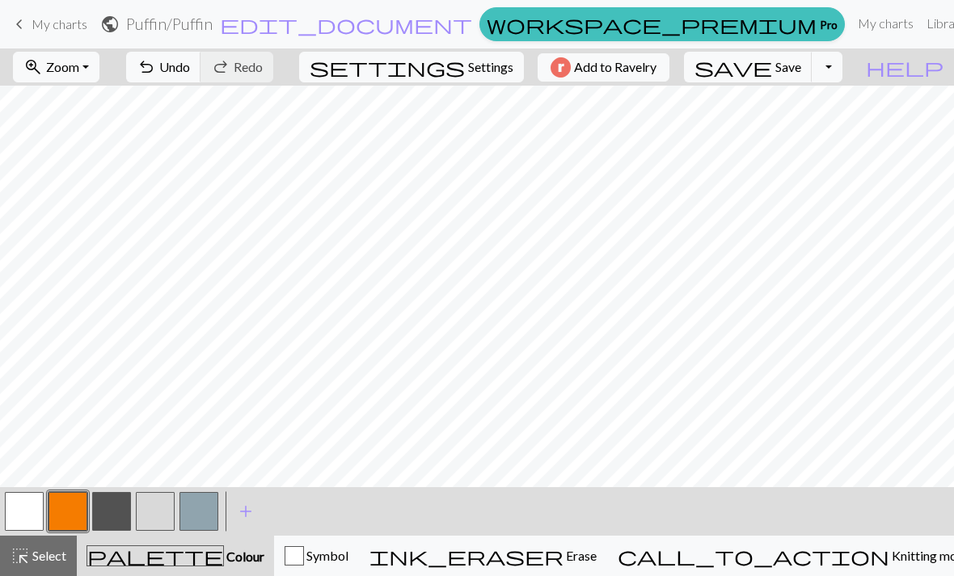
click at [191, 519] on button "button" at bounding box center [198, 511] width 39 height 39
click at [110, 518] on button "button" at bounding box center [111, 511] width 39 height 39
click at [163, 511] on button "button" at bounding box center [155, 511] width 39 height 39
click at [78, 522] on button "button" at bounding box center [67, 511] width 39 height 39
click at [202, 515] on button "button" at bounding box center [198, 511] width 39 height 39
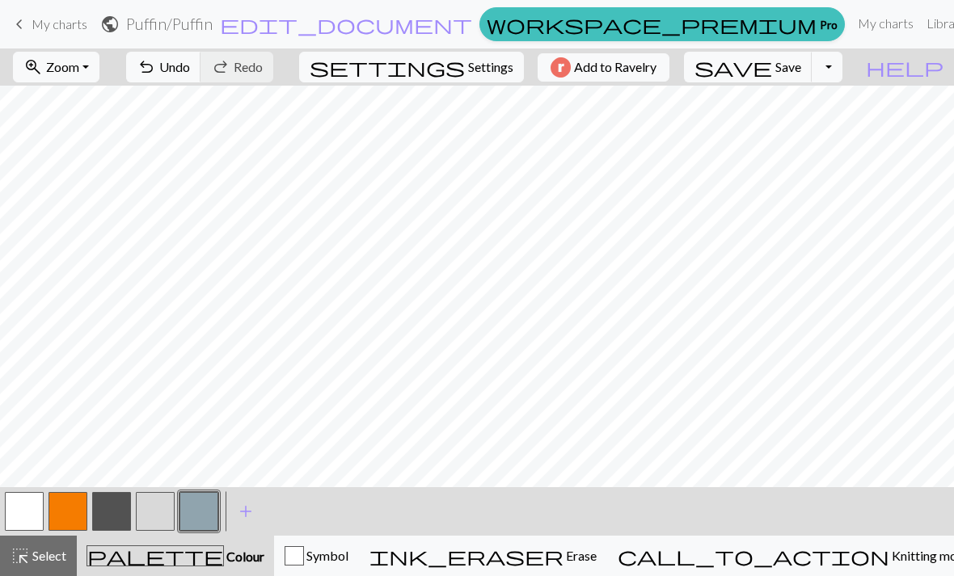
click at [68, 516] on button "button" at bounding box center [67, 511] width 39 height 39
click at [154, 524] on button "button" at bounding box center [155, 511] width 39 height 39
click at [217, 517] on button "button" at bounding box center [198, 511] width 39 height 39
click at [201, 81] on button "undo Undo Undo" at bounding box center [163, 67] width 75 height 31
click at [190, 74] on span "Undo" at bounding box center [174, 66] width 31 height 15
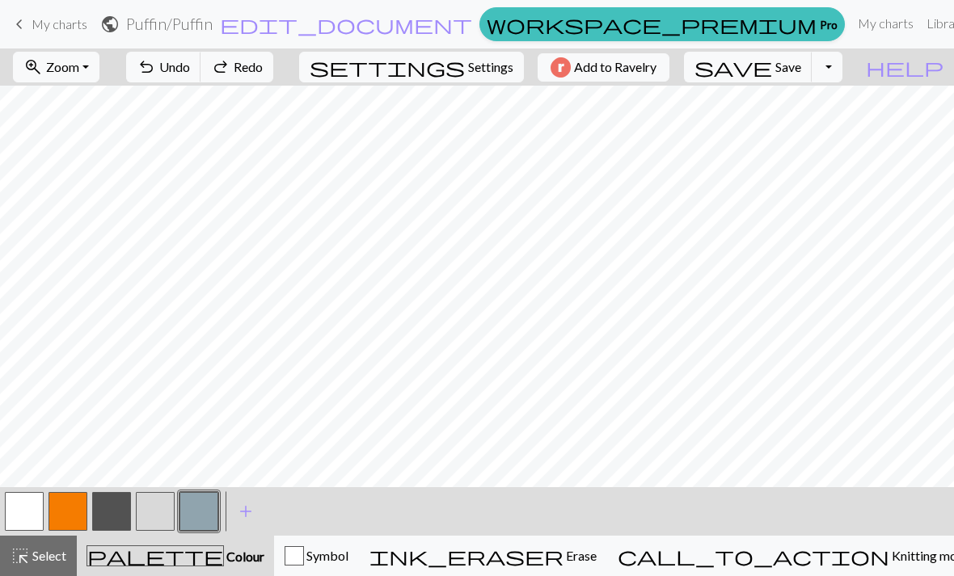
click at [120, 521] on button "button" at bounding box center [111, 511] width 39 height 39
click at [79, 73] on span "Zoom" at bounding box center [62, 66] width 33 height 15
click at [78, 222] on button "100%" at bounding box center [78, 220] width 128 height 26
click at [79, 70] on span "Zoom" at bounding box center [62, 66] width 33 height 15
click at [83, 131] on button "Fit width" at bounding box center [78, 129] width 128 height 26
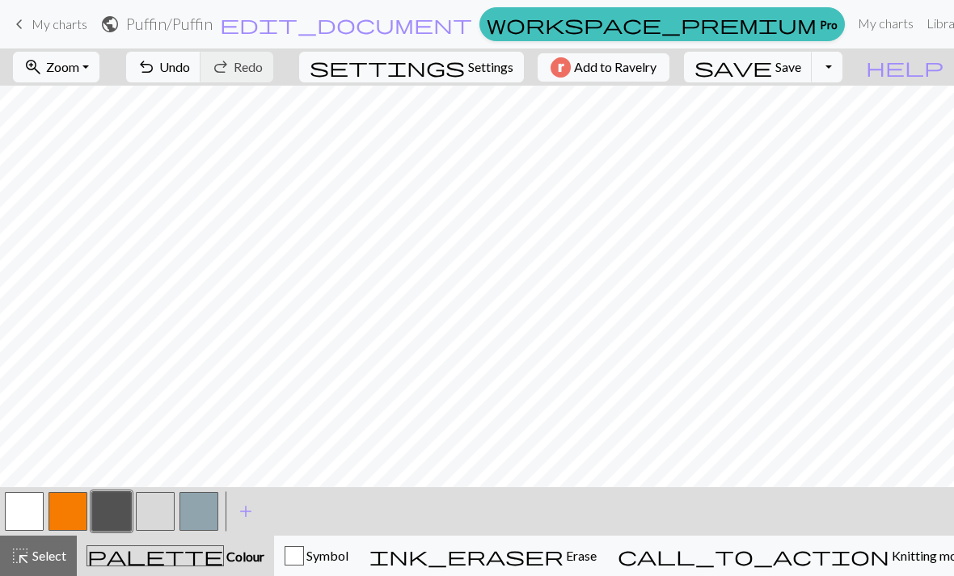
click at [206, 517] on button "button" at bounding box center [198, 511] width 39 height 39
click at [112, 514] on button "button" at bounding box center [111, 511] width 39 height 39
click at [162, 517] on button "button" at bounding box center [155, 511] width 39 height 39
click at [77, 517] on button "button" at bounding box center [67, 511] width 39 height 39
click at [207, 512] on button "button" at bounding box center [198, 511] width 39 height 39
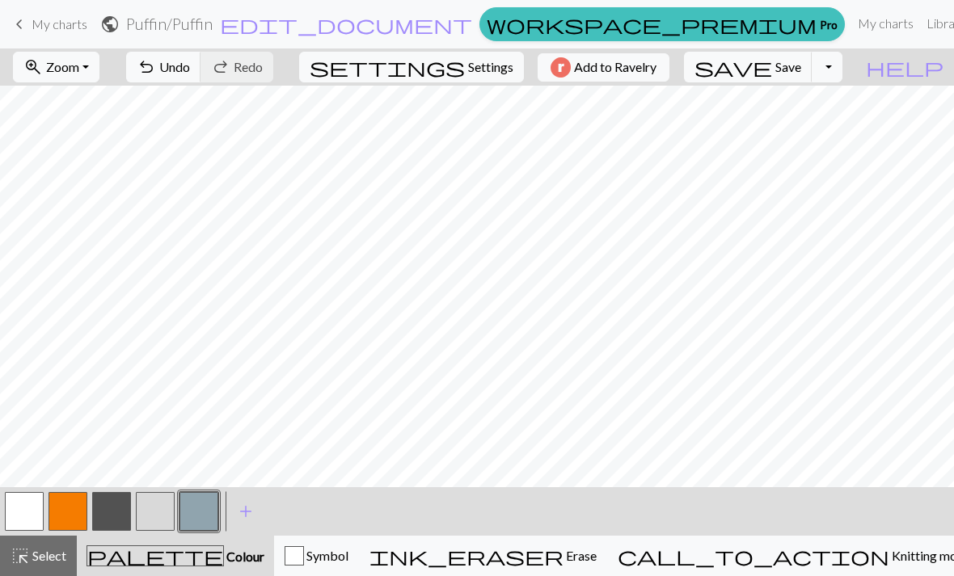
click at [155, 514] on button "button" at bounding box center [155, 511] width 39 height 39
click at [114, 515] on button "button" at bounding box center [111, 511] width 39 height 39
click at [194, 514] on button "button" at bounding box center [198, 511] width 39 height 39
click at [112, 517] on button "button" at bounding box center [111, 511] width 39 height 39
click at [196, 523] on button "button" at bounding box center [198, 511] width 39 height 39
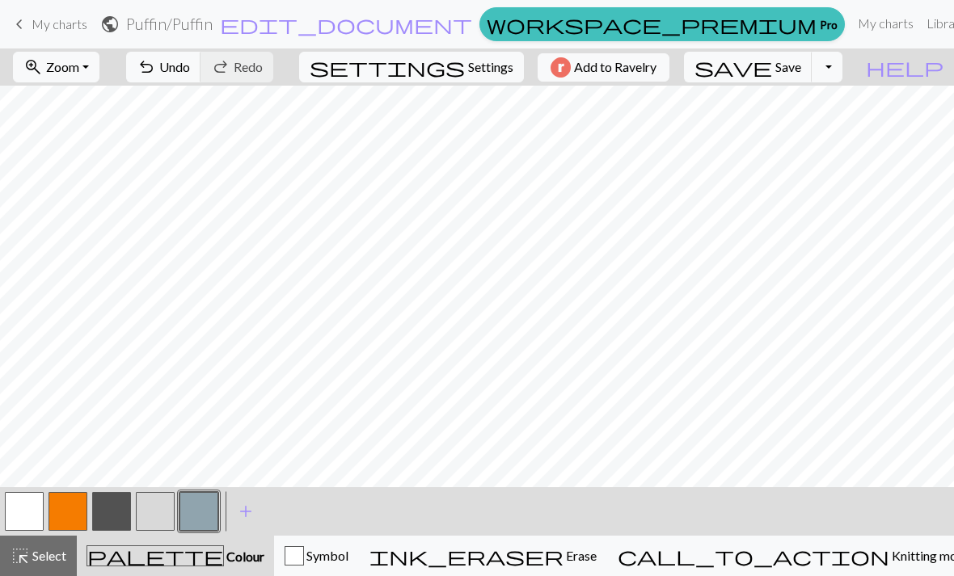
click at [116, 516] on button "button" at bounding box center [111, 511] width 39 height 39
click at [115, 511] on button "button" at bounding box center [111, 511] width 39 height 39
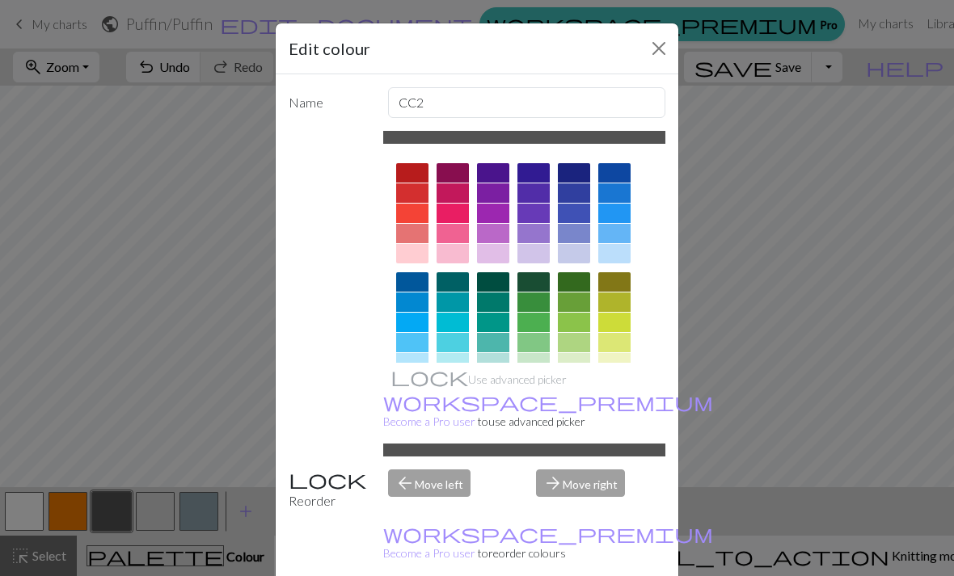
click at [654, 57] on button "Close" at bounding box center [659, 49] width 26 height 26
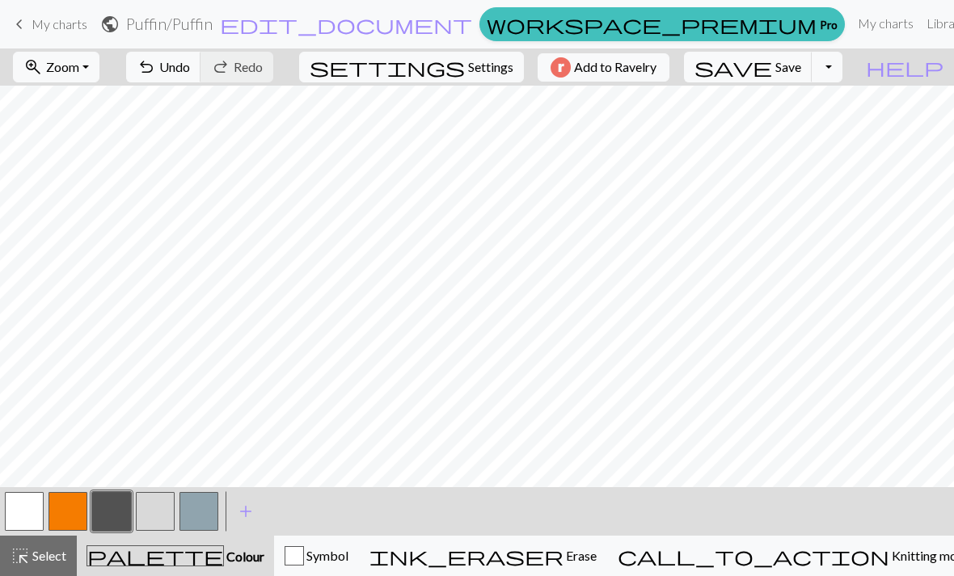
click at [112, 514] on button "button" at bounding box center [111, 511] width 39 height 39
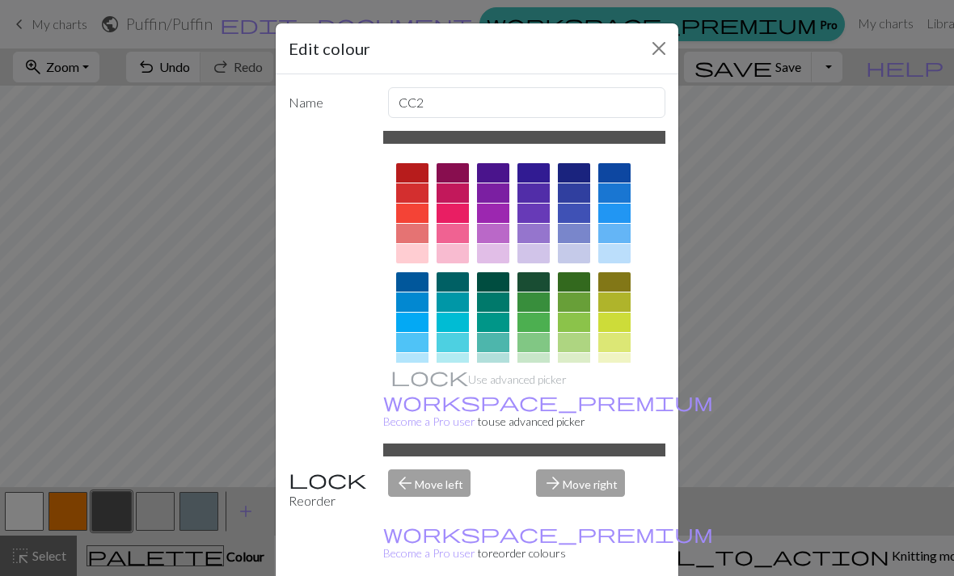
click at [651, 53] on button "Close" at bounding box center [659, 49] width 26 height 26
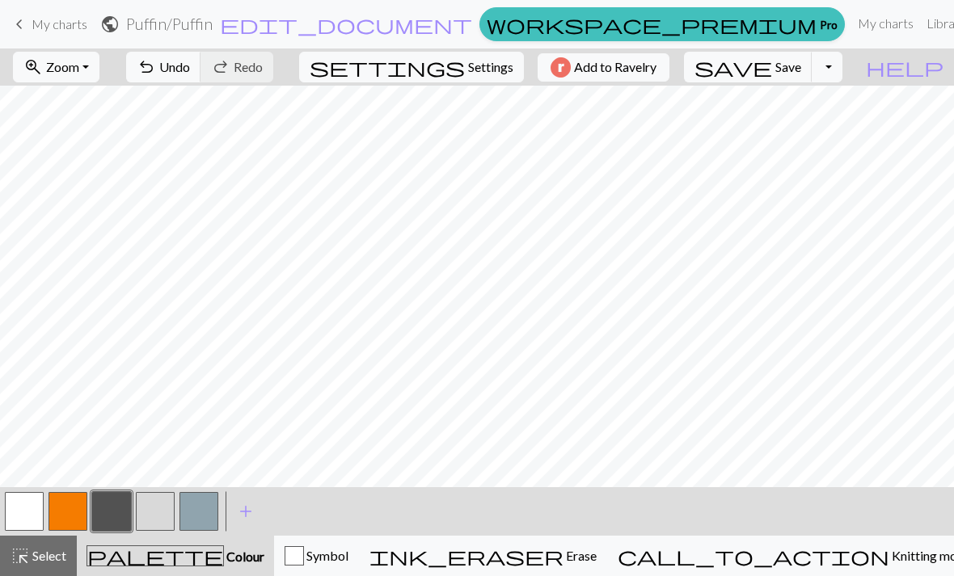
click at [198, 513] on button "button" at bounding box center [198, 511] width 39 height 39
click at [116, 515] on button "button" at bounding box center [111, 511] width 39 height 39
click at [201, 516] on button "button" at bounding box center [198, 511] width 39 height 39
click at [208, 524] on button "button" at bounding box center [198, 511] width 39 height 39
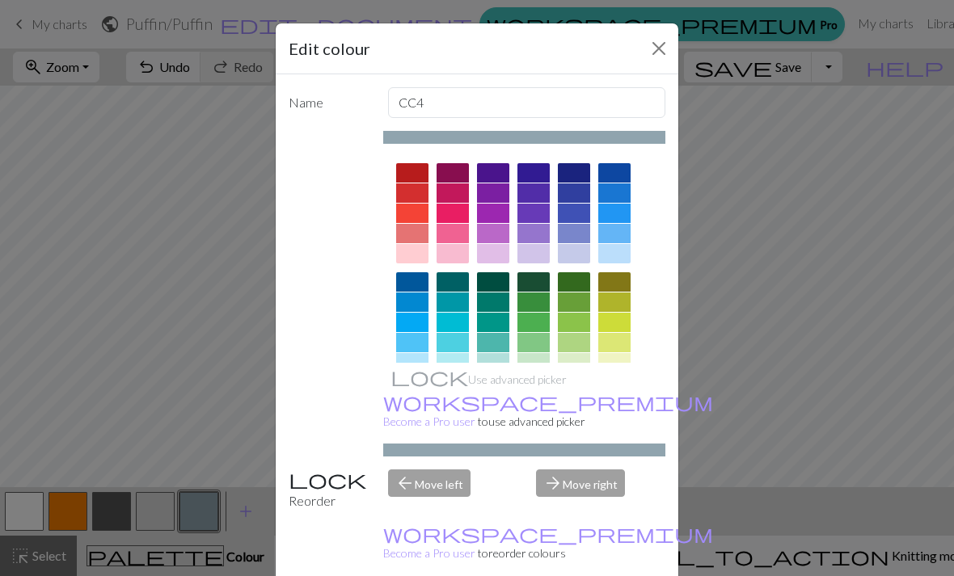
click at [657, 51] on button "Close" at bounding box center [659, 49] width 26 height 26
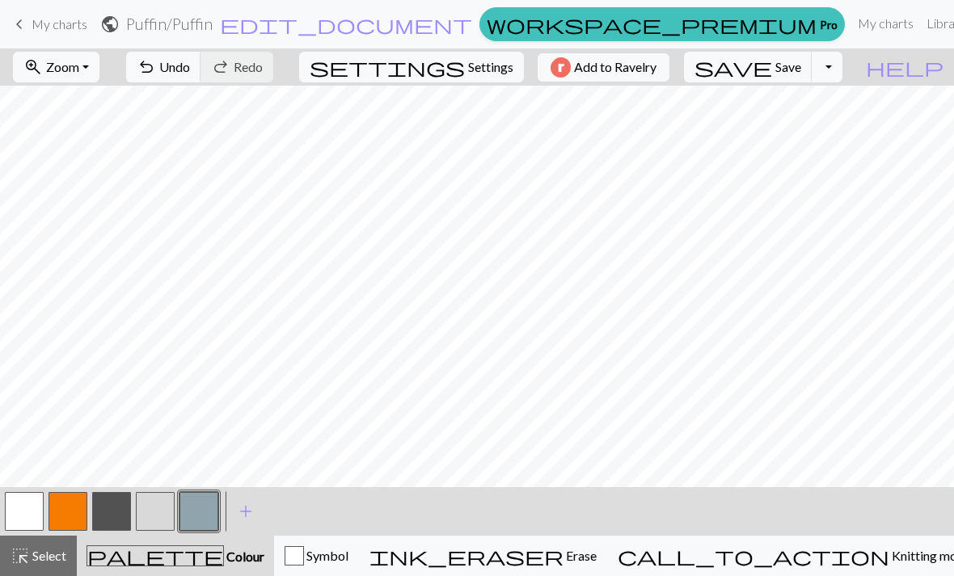
click at [117, 516] on button "button" at bounding box center [111, 511] width 39 height 39
click at [204, 516] on button "button" at bounding box center [198, 511] width 39 height 39
click at [113, 517] on button "button" at bounding box center [111, 511] width 39 height 39
click at [197, 523] on button "button" at bounding box center [198, 511] width 39 height 39
click at [190, 69] on span "Undo" at bounding box center [174, 66] width 31 height 15
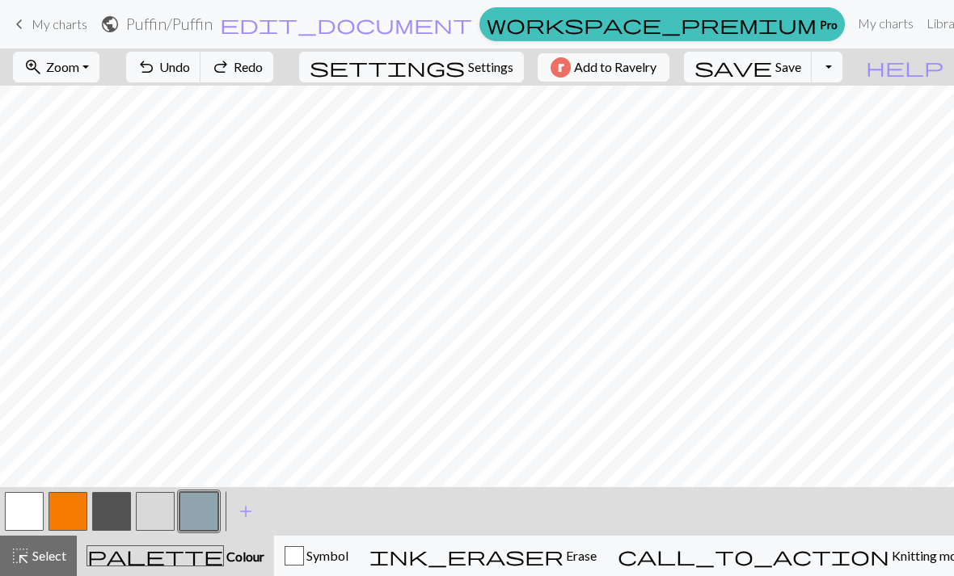
click at [190, 74] on span "Undo" at bounding box center [174, 66] width 31 height 15
click at [113, 515] on button "button" at bounding box center [111, 511] width 39 height 39
click at [200, 518] on button "button" at bounding box center [198, 511] width 39 height 39
click at [112, 519] on button "button" at bounding box center [111, 511] width 39 height 39
click at [121, 513] on button "button" at bounding box center [111, 511] width 39 height 39
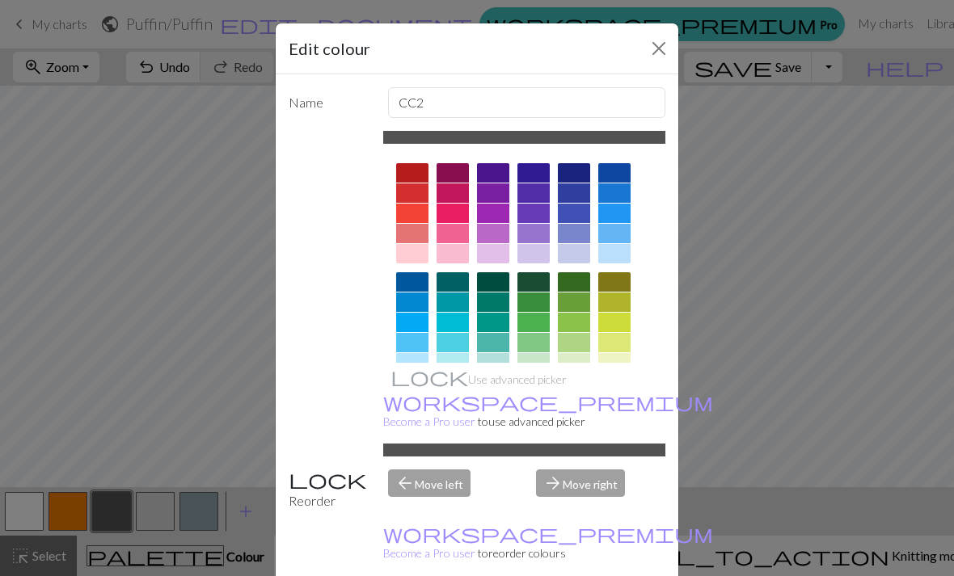
click at [659, 57] on button "Close" at bounding box center [659, 49] width 26 height 26
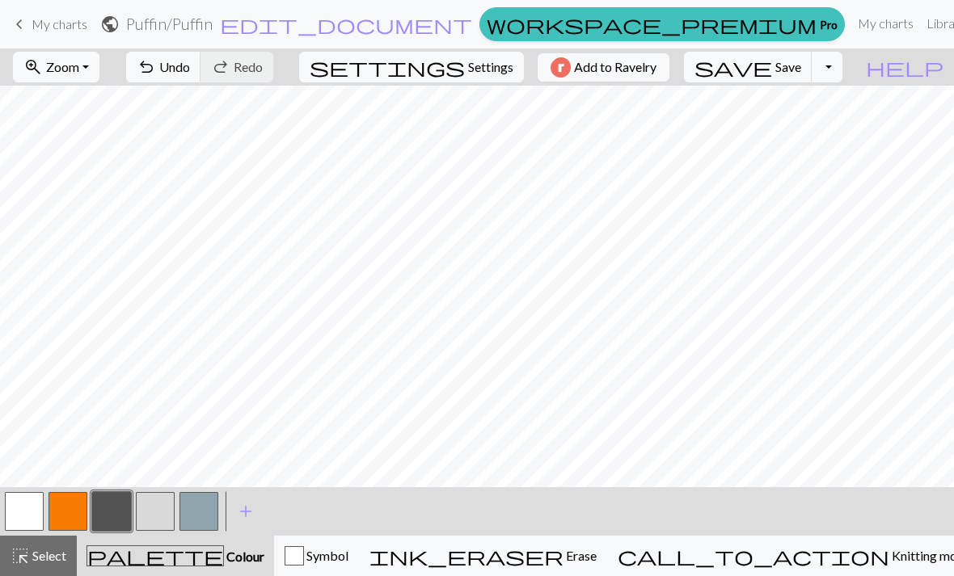
click at [201, 512] on button "button" at bounding box center [198, 511] width 39 height 39
click at [348, 556] on div "Symbol" at bounding box center [316, 555] width 64 height 19
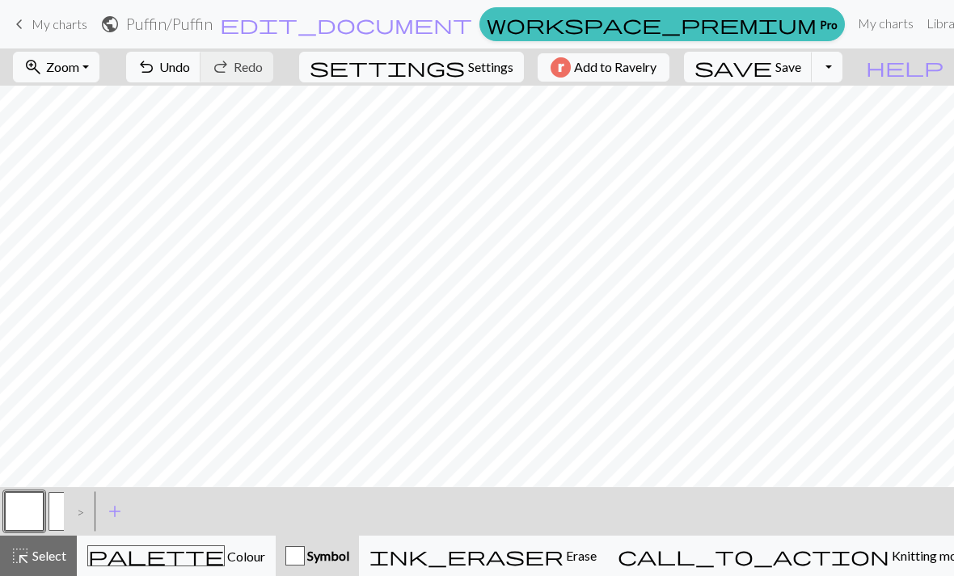
click at [61, 512] on button "p" at bounding box center [67, 511] width 39 height 39
click at [227, 558] on div "palette Colour Colour" at bounding box center [176, 556] width 178 height 21
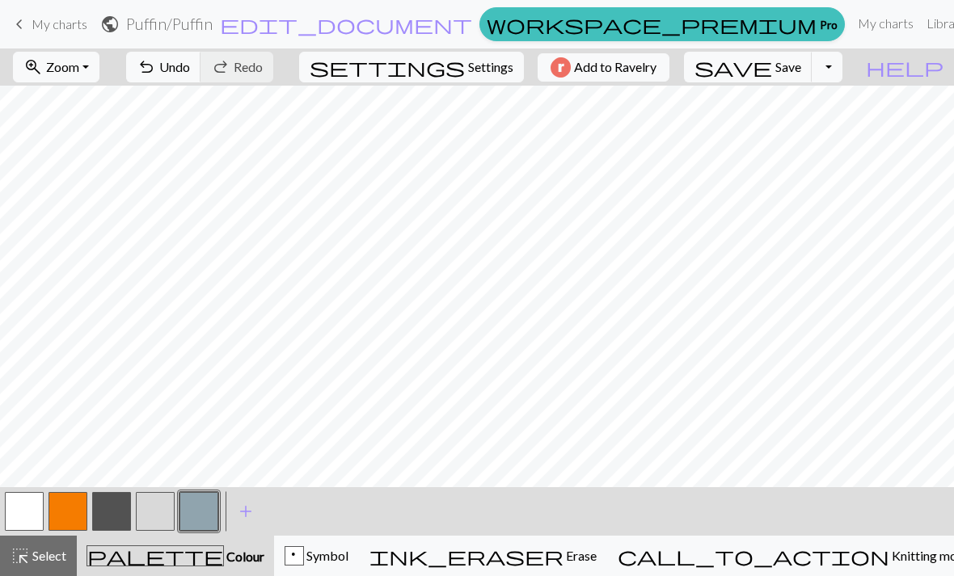
click at [200, 516] on button "button" at bounding box center [198, 511] width 39 height 39
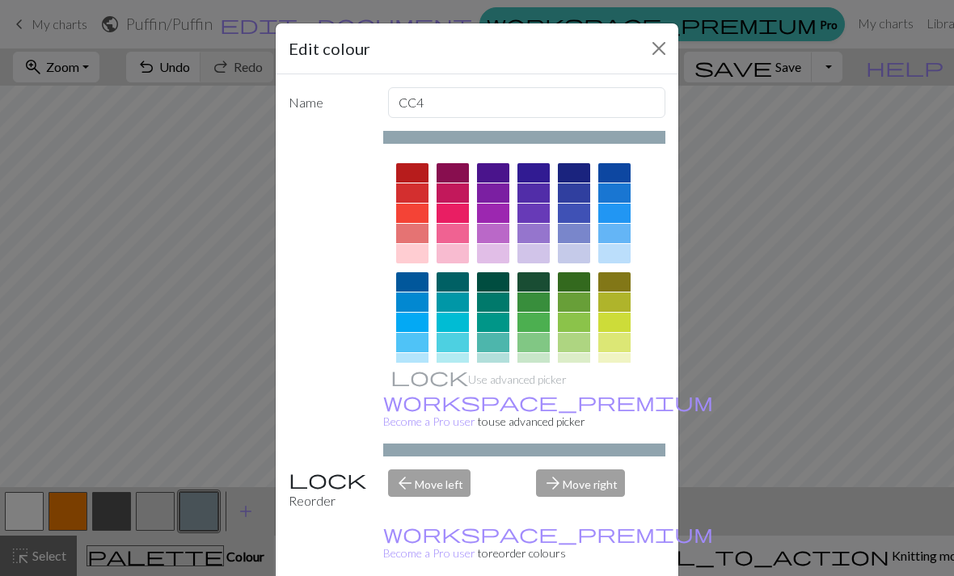
click at [658, 51] on button "Close" at bounding box center [659, 49] width 26 height 26
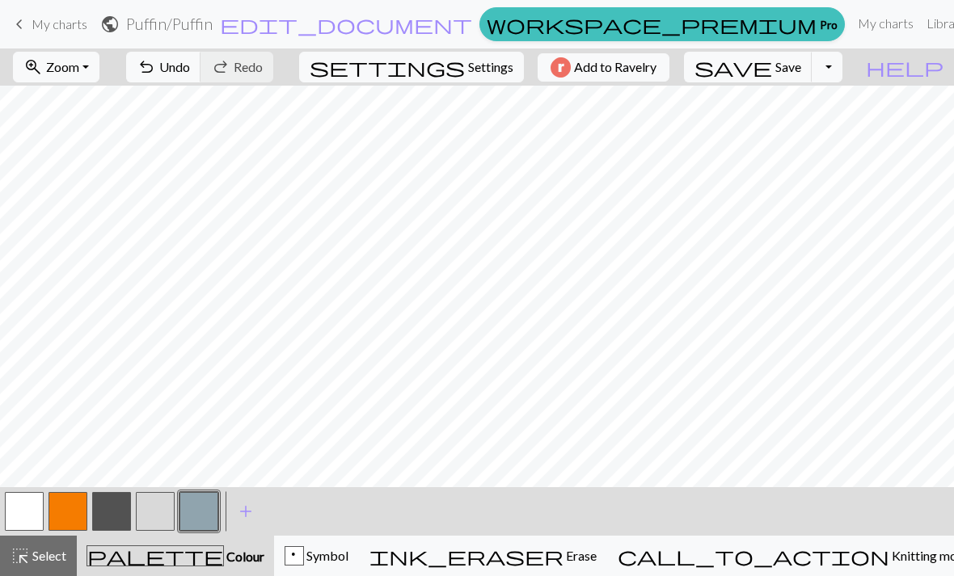
click at [122, 513] on button "button" at bounding box center [111, 511] width 39 height 39
click at [109, 521] on button "button" at bounding box center [111, 511] width 39 height 39
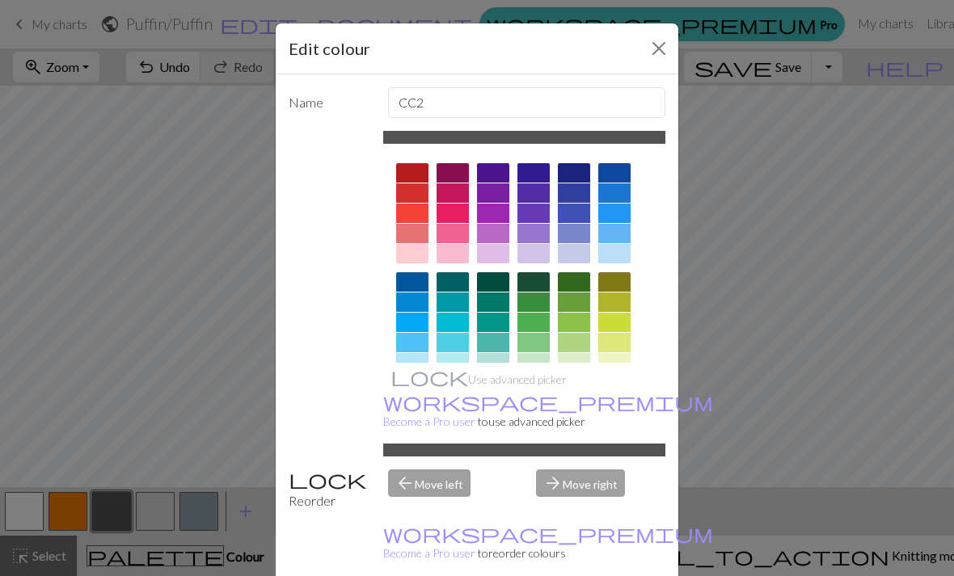
click at [649, 53] on button "Close" at bounding box center [659, 49] width 26 height 26
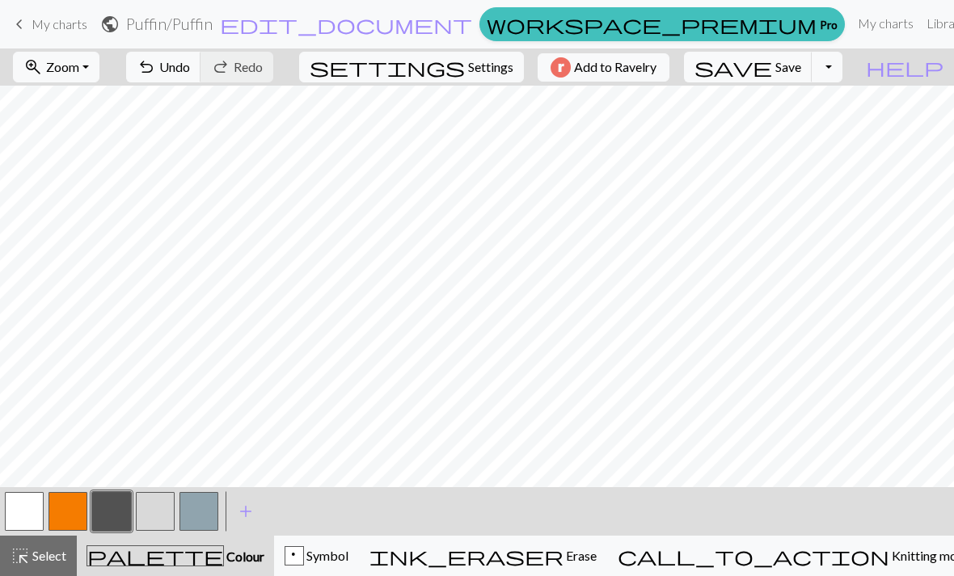
click at [157, 513] on button "button" at bounding box center [155, 511] width 39 height 39
click at [196, 525] on button "button" at bounding box center [198, 511] width 39 height 39
click at [158, 521] on button "button" at bounding box center [155, 511] width 39 height 39
click at [112, 516] on button "button" at bounding box center [111, 511] width 39 height 39
click at [205, 526] on button "button" at bounding box center [198, 511] width 39 height 39
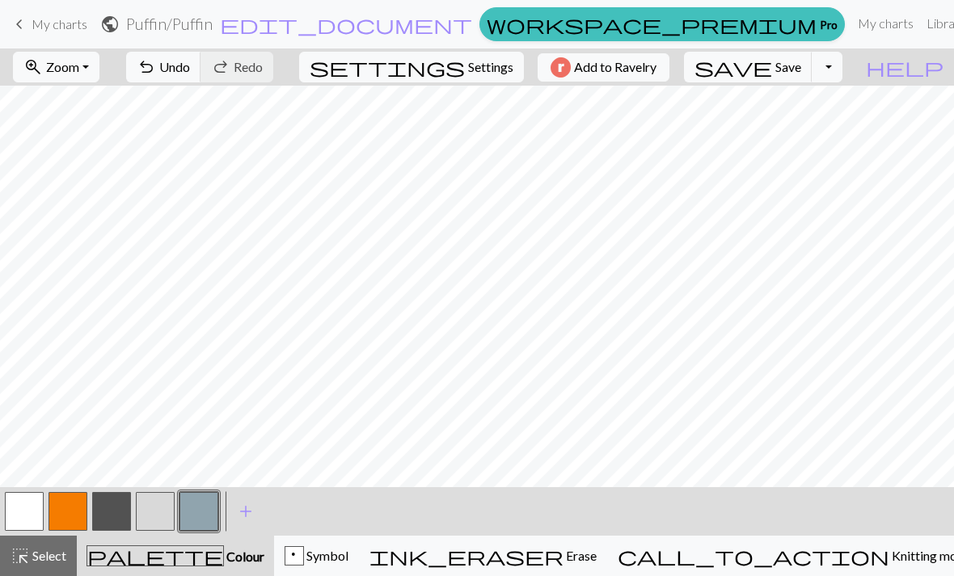
click at [303, 557] on div "p" at bounding box center [294, 556] width 18 height 19
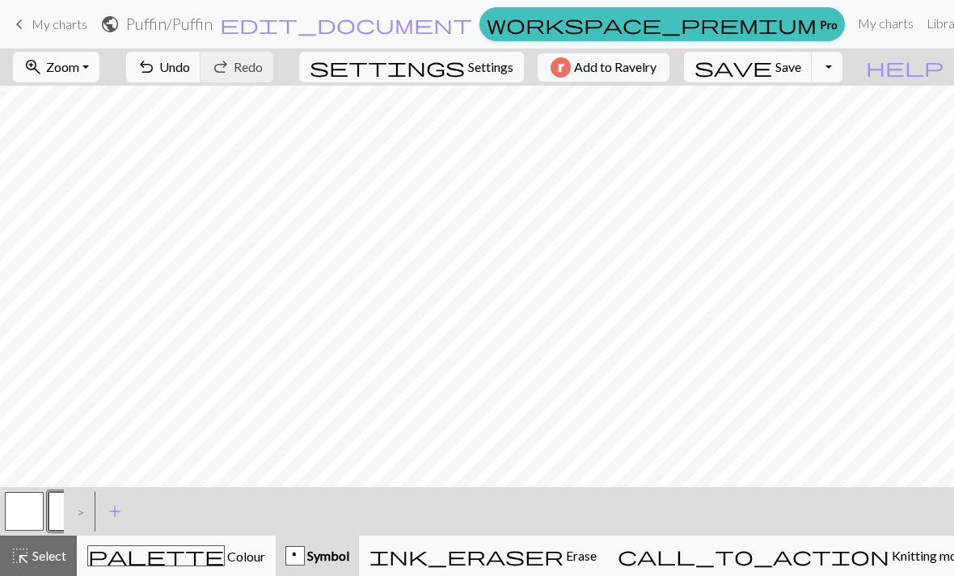
click at [55, 508] on button "p" at bounding box center [67, 511] width 39 height 39
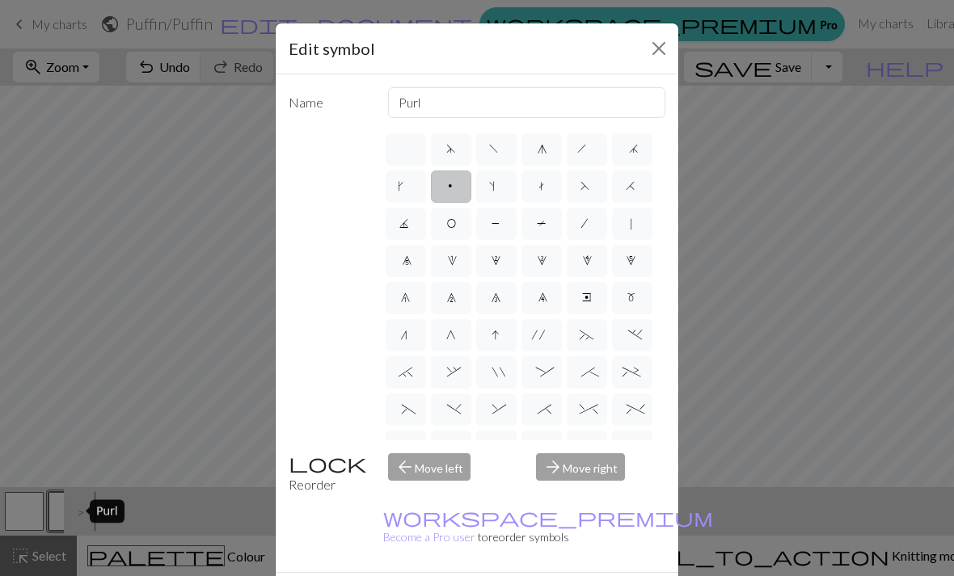
click at [655, 53] on button "Close" at bounding box center [659, 49] width 26 height 26
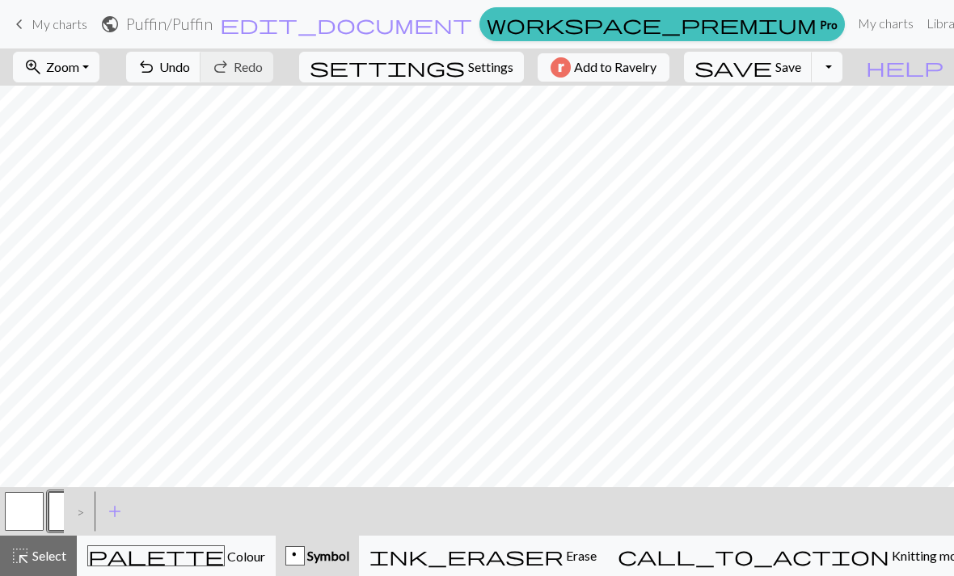
click at [166, 563] on span "palette" at bounding box center [156, 556] width 136 height 23
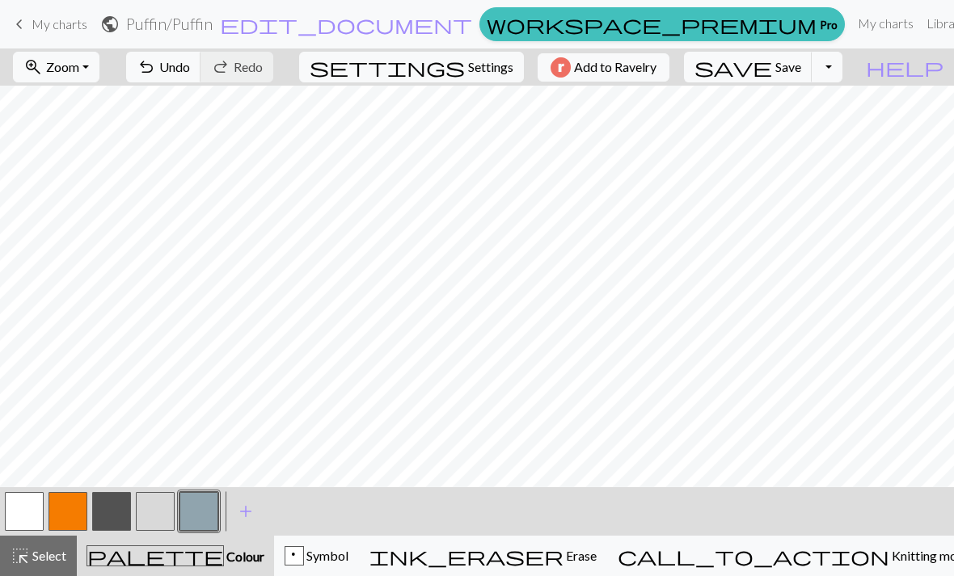
click at [115, 516] on button "button" at bounding box center [111, 511] width 39 height 39
click at [162, 506] on button "button" at bounding box center [155, 511] width 39 height 39
click at [120, 505] on button "button" at bounding box center [111, 511] width 39 height 39
click at [198, 516] on button "button" at bounding box center [198, 511] width 39 height 39
click at [113, 514] on button "button" at bounding box center [111, 511] width 39 height 39
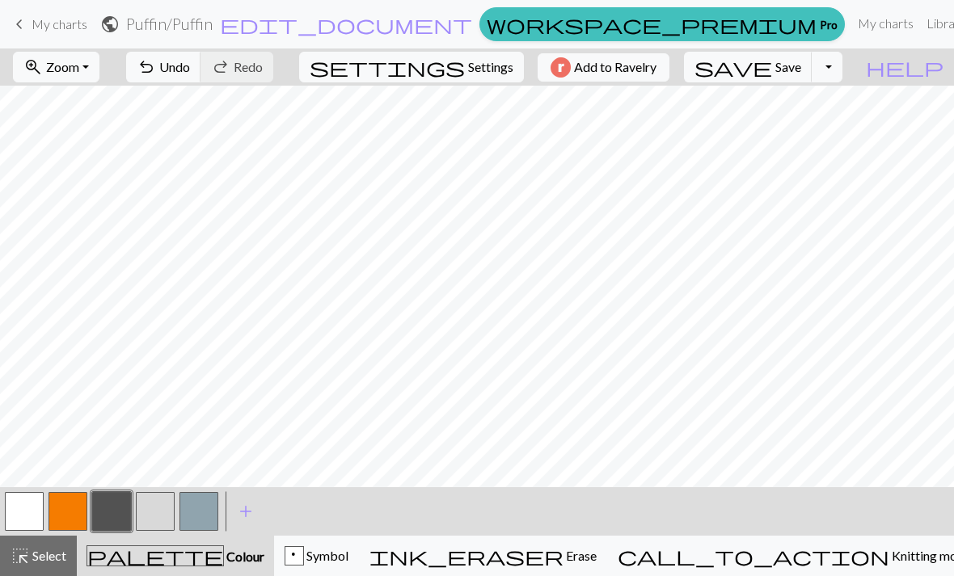
click at [153, 518] on button "button" at bounding box center [155, 511] width 39 height 39
click at [114, 509] on button "button" at bounding box center [111, 511] width 39 height 39
click at [159, 515] on button "button" at bounding box center [155, 511] width 39 height 39
click at [202, 522] on button "button" at bounding box center [198, 511] width 39 height 39
click at [117, 517] on button "button" at bounding box center [111, 511] width 39 height 39
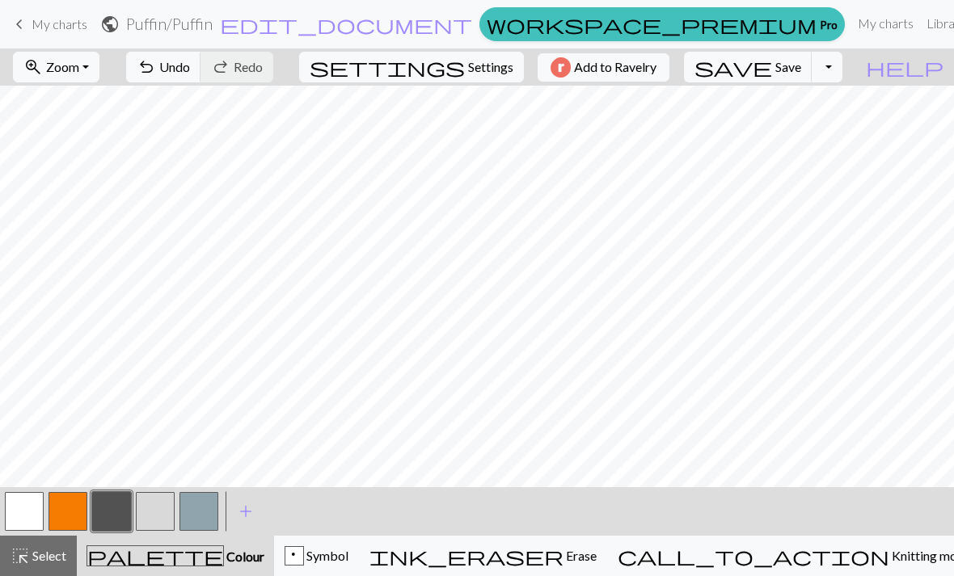
click at [162, 520] on button "button" at bounding box center [155, 511] width 39 height 39
click at [198, 520] on button "button" at bounding box center [198, 511] width 39 height 39
click at [161, 511] on button "button" at bounding box center [155, 511] width 39 height 39
click at [114, 518] on button "button" at bounding box center [111, 511] width 39 height 39
click at [206, 516] on button "button" at bounding box center [198, 511] width 39 height 39
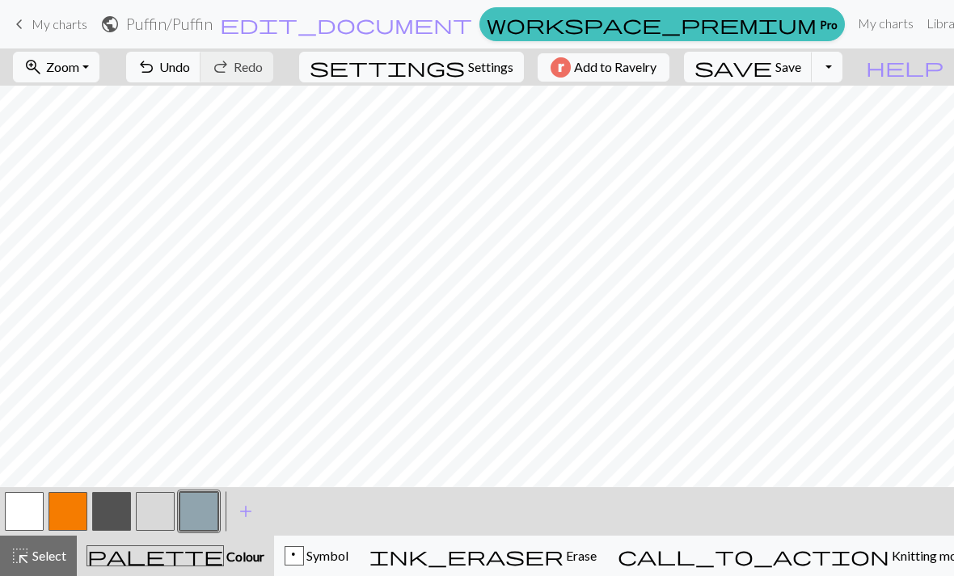
click at [206, 516] on button "button" at bounding box center [198, 511] width 39 height 39
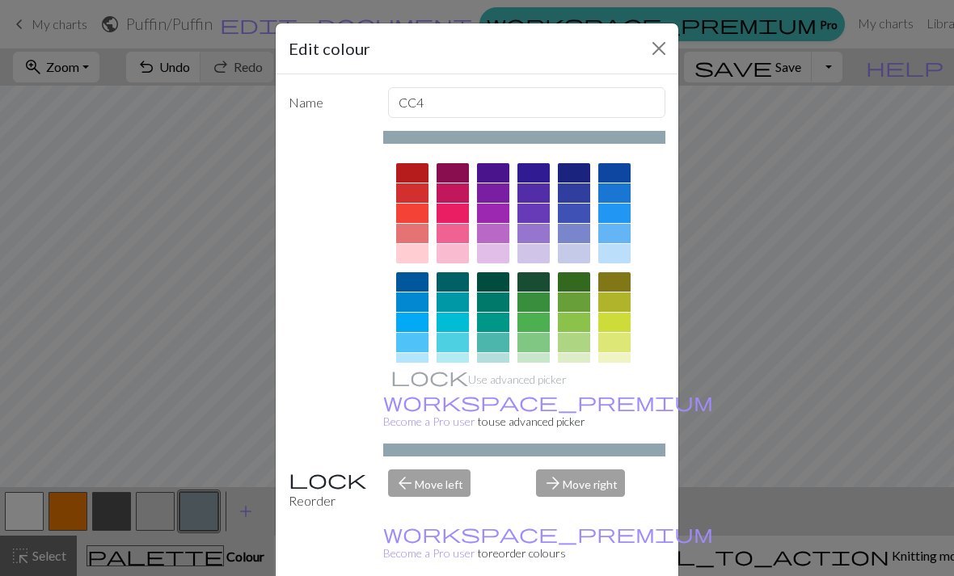
click at [657, 52] on button "Close" at bounding box center [659, 49] width 26 height 26
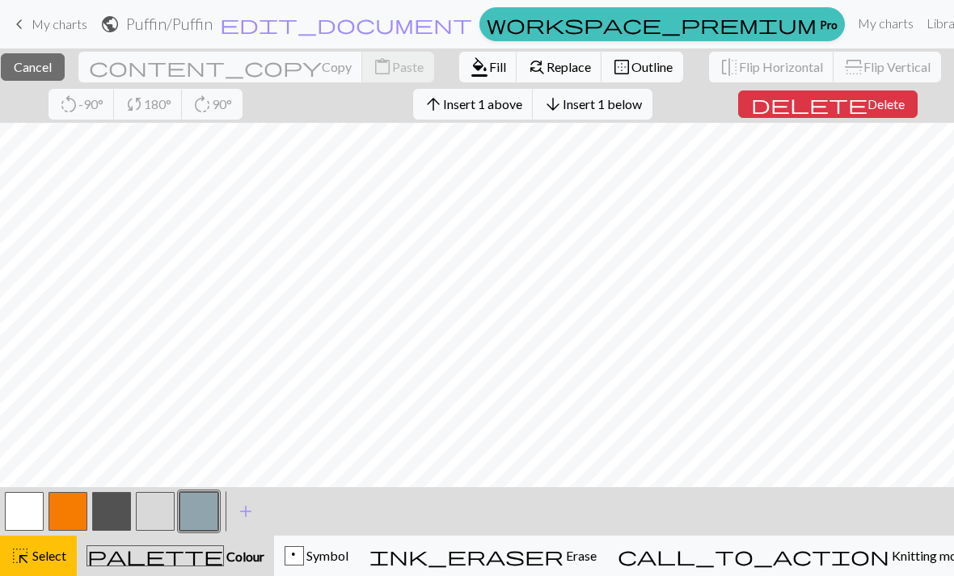
click at [52, 64] on span "Cancel" at bounding box center [33, 66] width 38 height 15
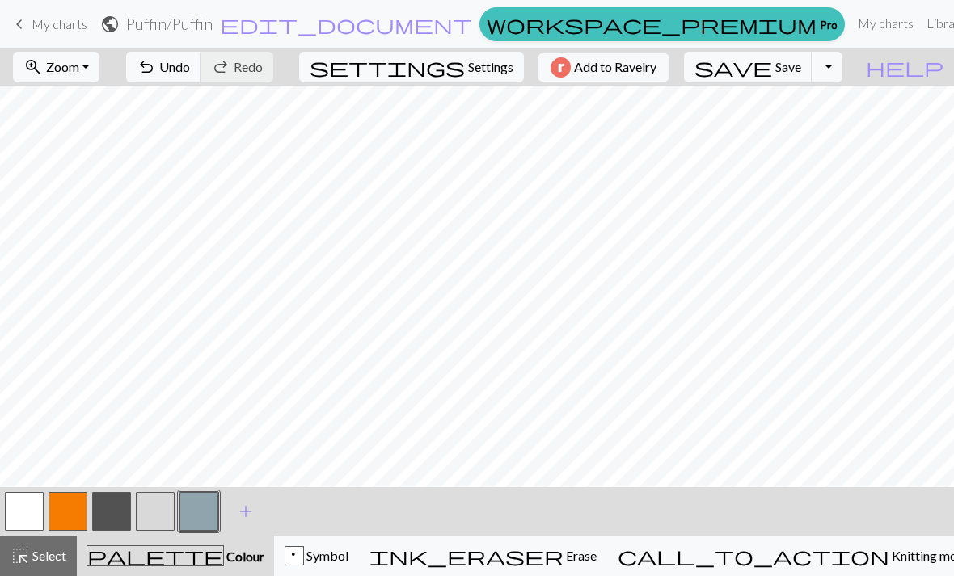
click at [116, 511] on button "button" at bounding box center [111, 511] width 39 height 39
click at [157, 518] on button "button" at bounding box center [155, 511] width 39 height 39
click at [204, 516] on button "button" at bounding box center [198, 511] width 39 height 39
click at [157, 522] on button "button" at bounding box center [155, 511] width 39 height 39
click at [108, 522] on button "button" at bounding box center [111, 511] width 39 height 39
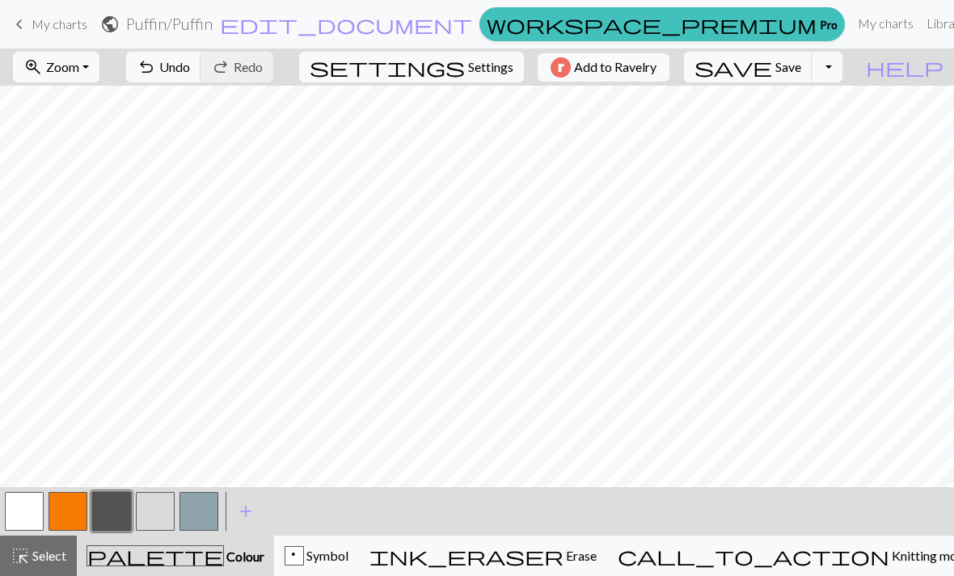
click at [204, 517] on button "button" at bounding box center [198, 511] width 39 height 39
click at [116, 514] on button "button" at bounding box center [111, 511] width 39 height 39
click at [116, 520] on button "button" at bounding box center [111, 511] width 39 height 39
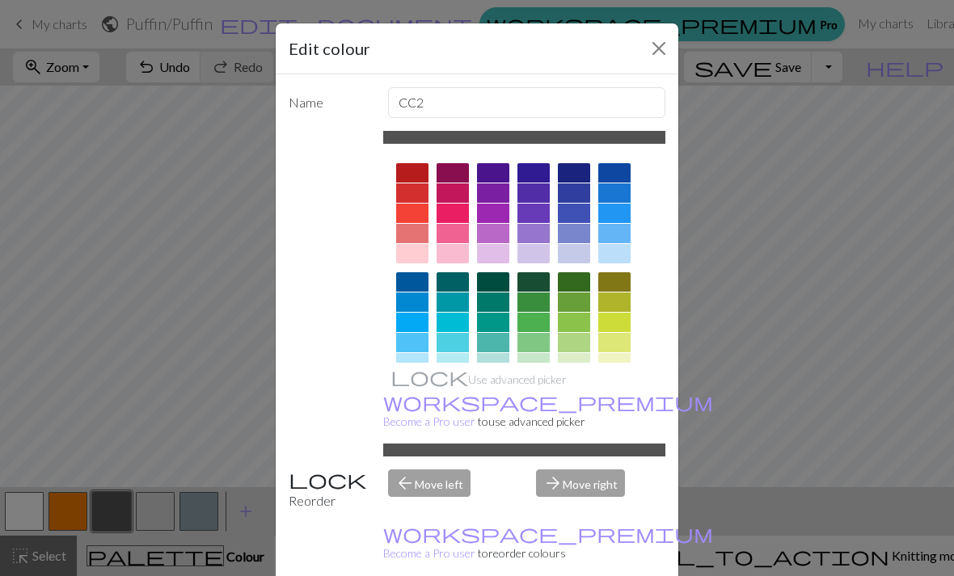
click at [657, 52] on button "Close" at bounding box center [659, 49] width 26 height 26
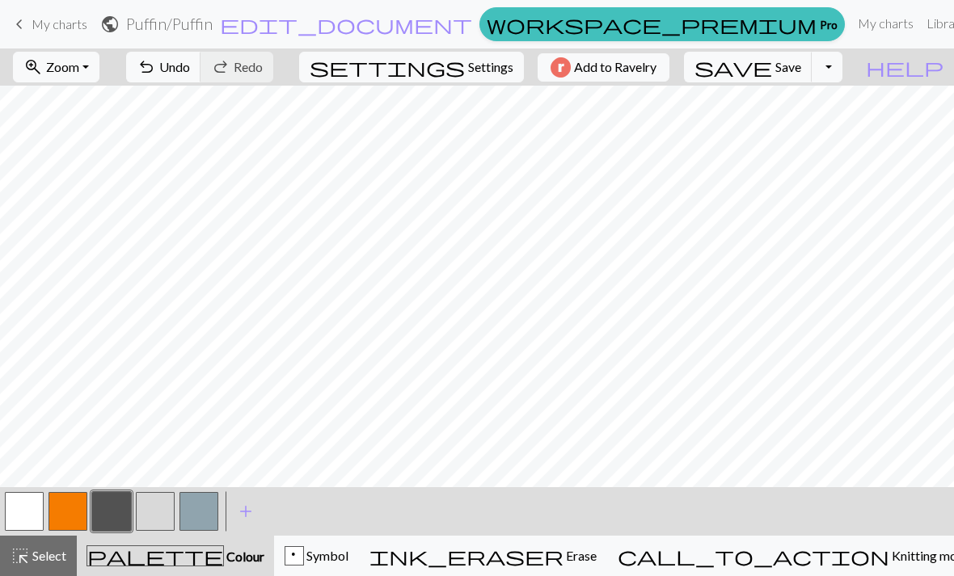
click at [119, 516] on button "button" at bounding box center [111, 511] width 39 height 39
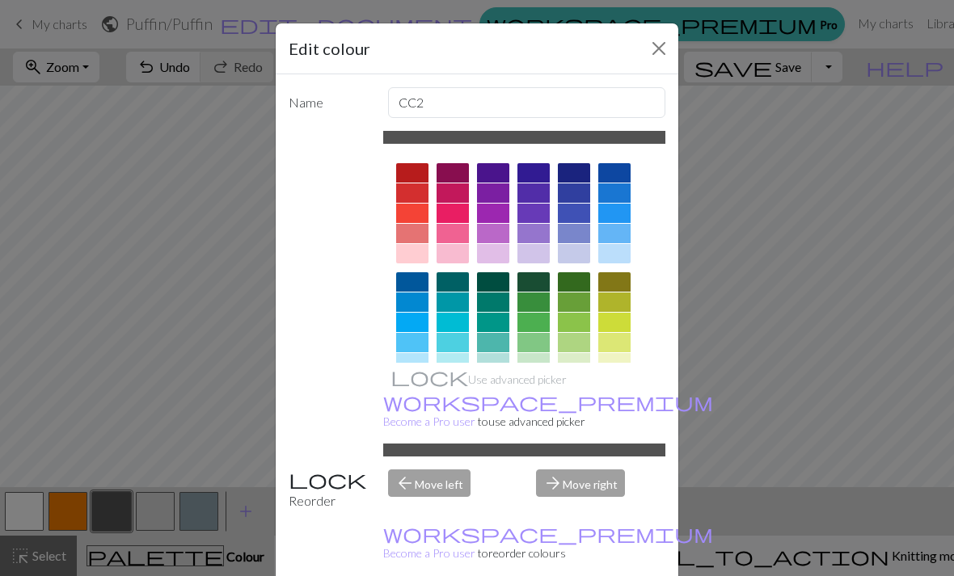
click at [651, 50] on button "Close" at bounding box center [659, 49] width 26 height 26
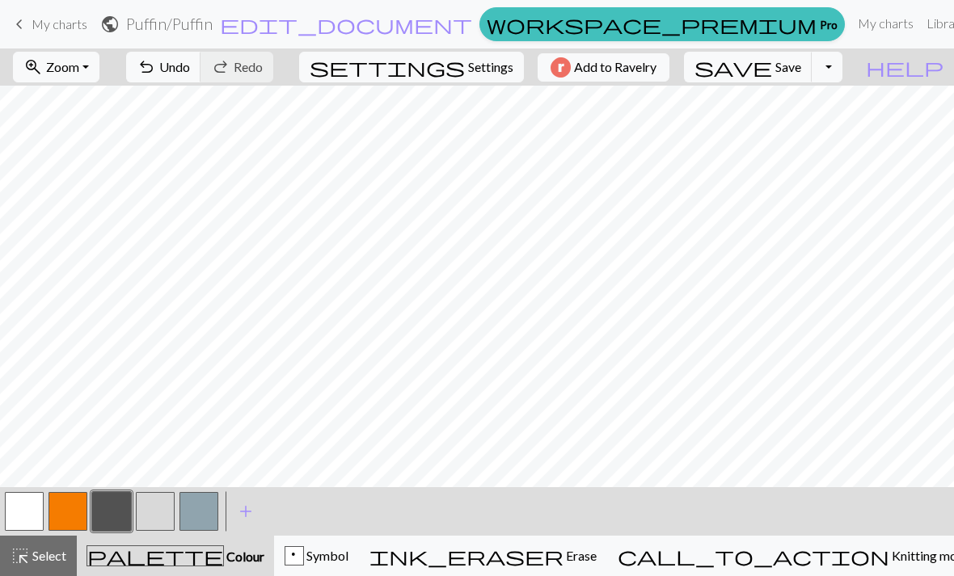
click at [166, 516] on button "button" at bounding box center [155, 511] width 39 height 39
click at [200, 520] on button "button" at bounding box center [198, 511] width 39 height 39
click at [158, 513] on button "button" at bounding box center [155, 511] width 39 height 39
click at [117, 521] on button "button" at bounding box center [111, 511] width 39 height 39
click at [214, 520] on button "button" at bounding box center [198, 511] width 39 height 39
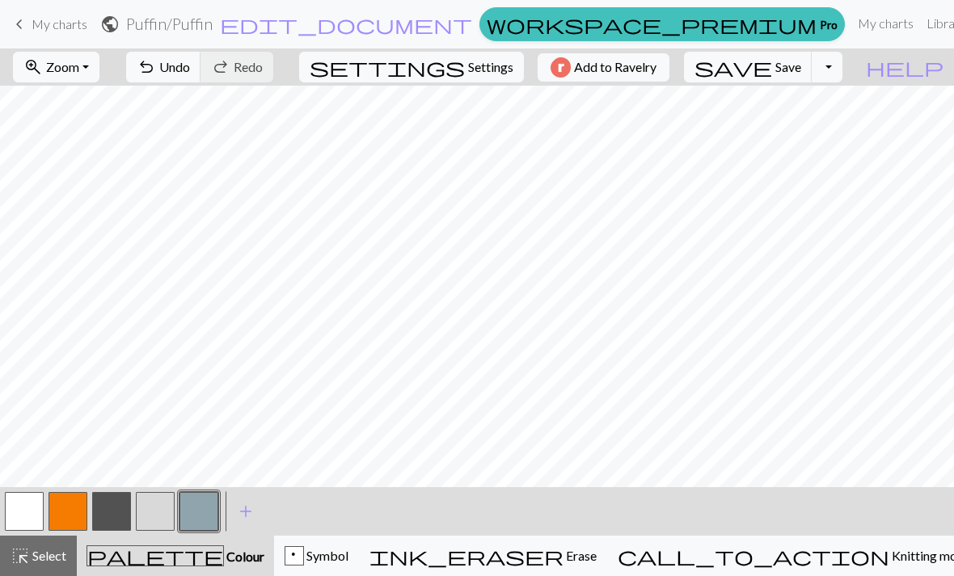
click at [117, 521] on button "button" at bounding box center [111, 511] width 39 height 39
click at [153, 519] on button "button" at bounding box center [155, 511] width 39 height 39
click at [214, 521] on button "button" at bounding box center [198, 511] width 39 height 39
click at [162, 518] on button "button" at bounding box center [155, 511] width 39 height 39
click at [117, 516] on button "button" at bounding box center [111, 511] width 39 height 39
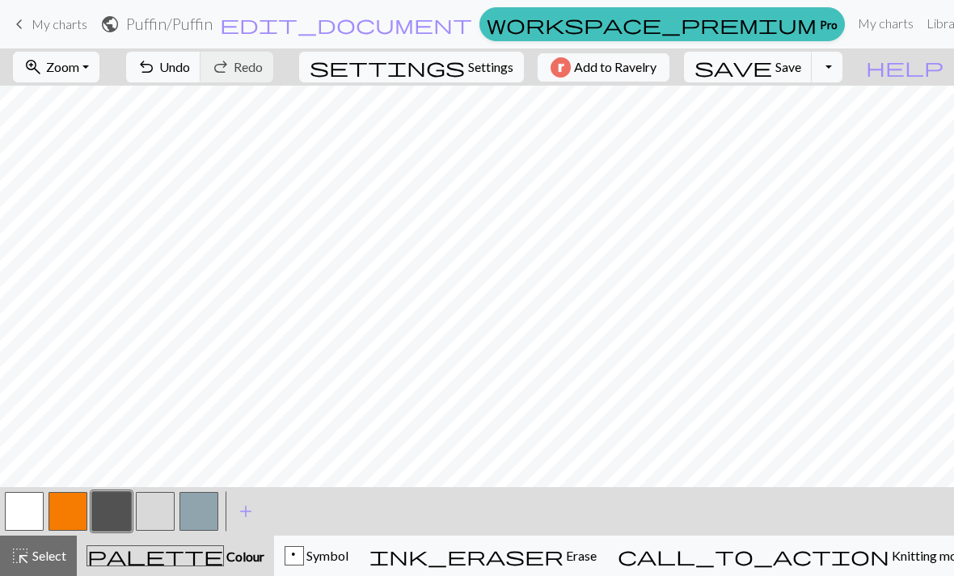
click at [204, 525] on button "button" at bounding box center [198, 511] width 39 height 39
click at [116, 516] on button "button" at bounding box center [111, 511] width 39 height 39
click at [153, 516] on button "button" at bounding box center [155, 511] width 39 height 39
click at [85, 516] on button "button" at bounding box center [67, 511] width 39 height 39
click at [214, 522] on button "button" at bounding box center [198, 511] width 39 height 39
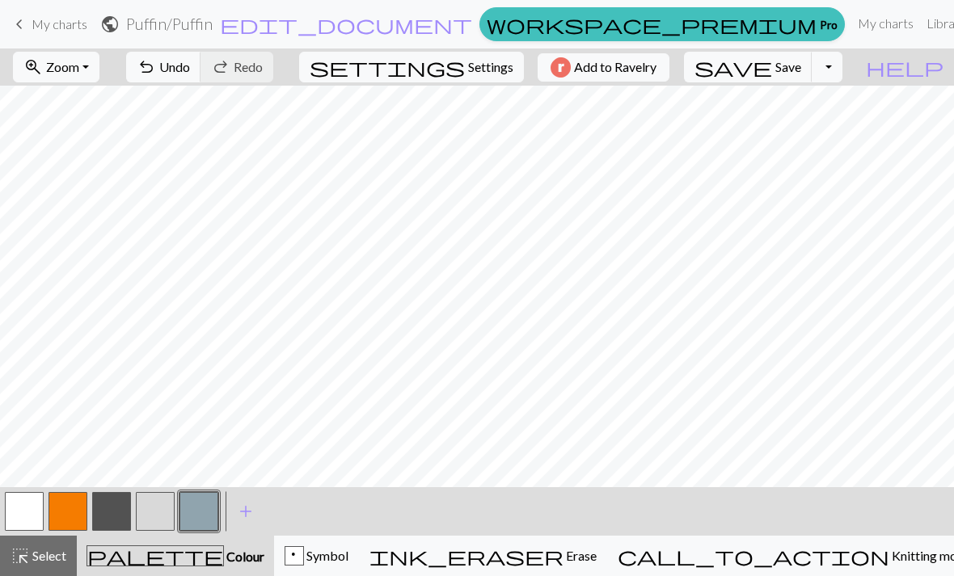
click at [73, 519] on button "button" at bounding box center [67, 511] width 39 height 39
click at [160, 517] on button "button" at bounding box center [155, 511] width 39 height 39
click at [112, 517] on button "button" at bounding box center [111, 511] width 39 height 39
click at [192, 517] on button "button" at bounding box center [198, 511] width 39 height 39
click at [69, 515] on button "button" at bounding box center [67, 511] width 39 height 39
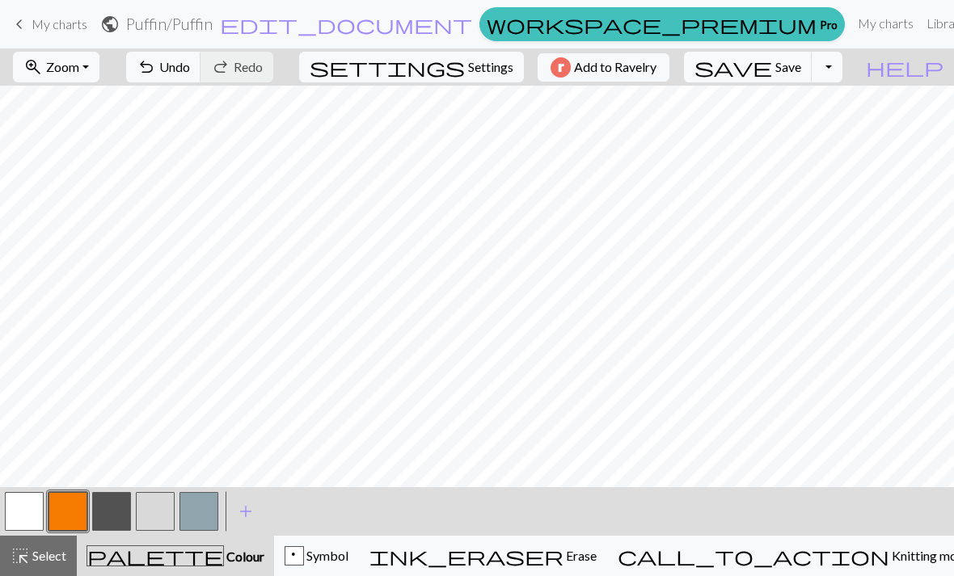
click at [192, 523] on button "button" at bounding box center [198, 511] width 39 height 39
click at [70, 523] on button "button" at bounding box center [67, 511] width 39 height 39
click at [203, 523] on button "button" at bounding box center [198, 511] width 39 height 39
click at [69, 516] on button "button" at bounding box center [67, 511] width 39 height 39
click at [207, 515] on button "button" at bounding box center [198, 511] width 39 height 39
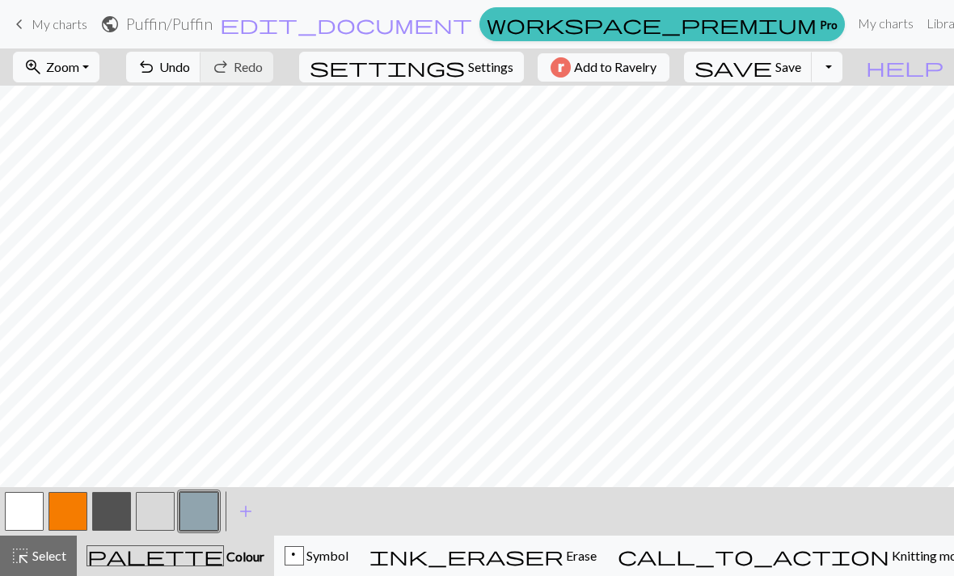
click at [74, 513] on button "button" at bounding box center [67, 511] width 39 height 39
click at [213, 516] on button "button" at bounding box center [198, 511] width 39 height 39
click at [74, 511] on button "button" at bounding box center [67, 511] width 39 height 39
click at [208, 517] on button "button" at bounding box center [198, 511] width 39 height 39
click at [202, 525] on button "button" at bounding box center [198, 511] width 39 height 39
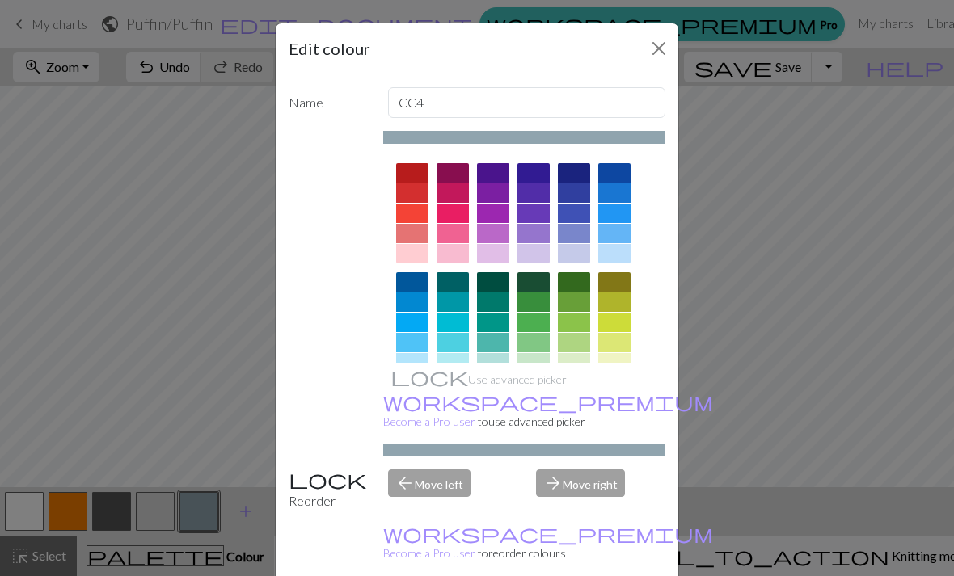
click at [659, 53] on button "Close" at bounding box center [659, 49] width 26 height 26
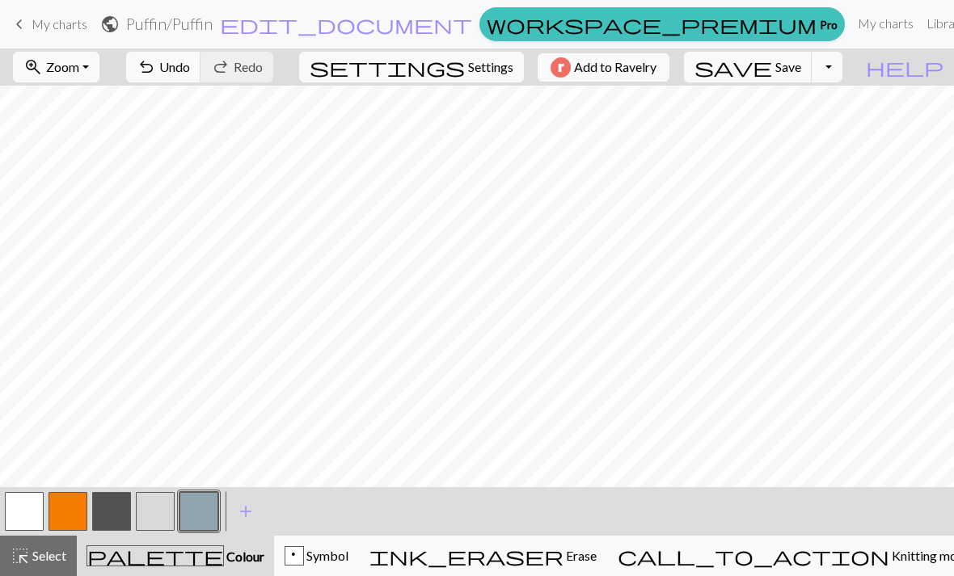
click at [74, 510] on button "button" at bounding box center [67, 511] width 39 height 39
click at [198, 514] on button "button" at bounding box center [198, 511] width 39 height 39
click at [72, 504] on button "button" at bounding box center [67, 511] width 39 height 39
click at [210, 518] on button "button" at bounding box center [198, 511] width 39 height 39
click at [810, 76] on button "save Save Save" at bounding box center [748, 67] width 129 height 31
